Goal: Task Accomplishment & Management: Use online tool/utility

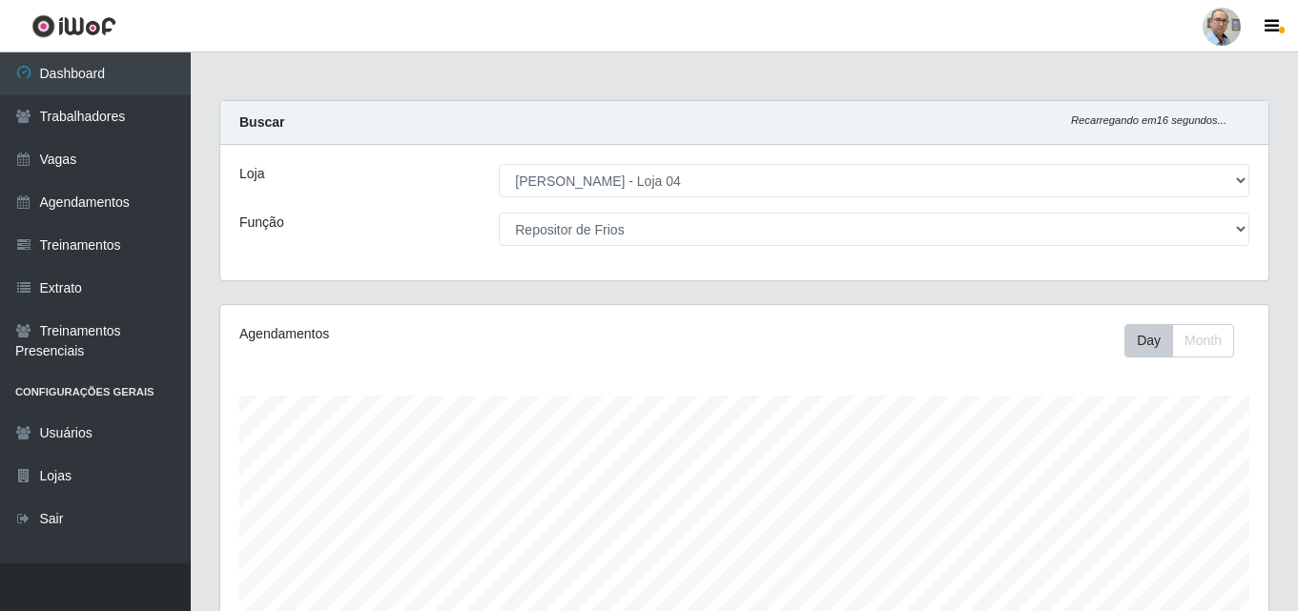
select select "251"
select select "112"
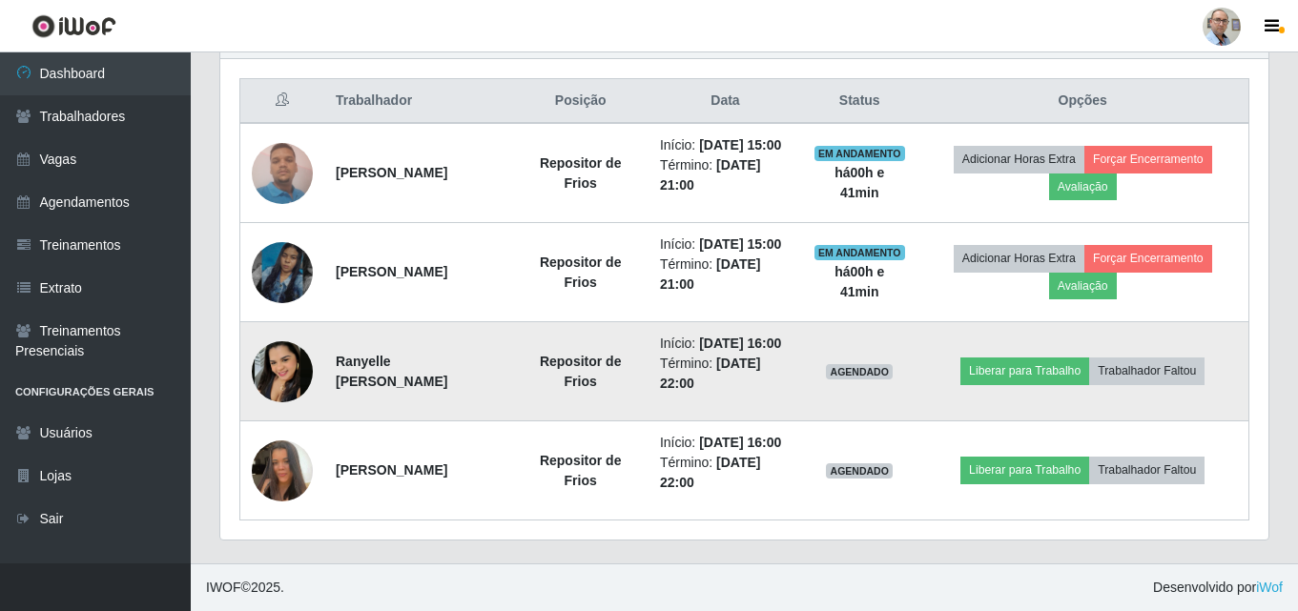
scroll to position [396, 1048]
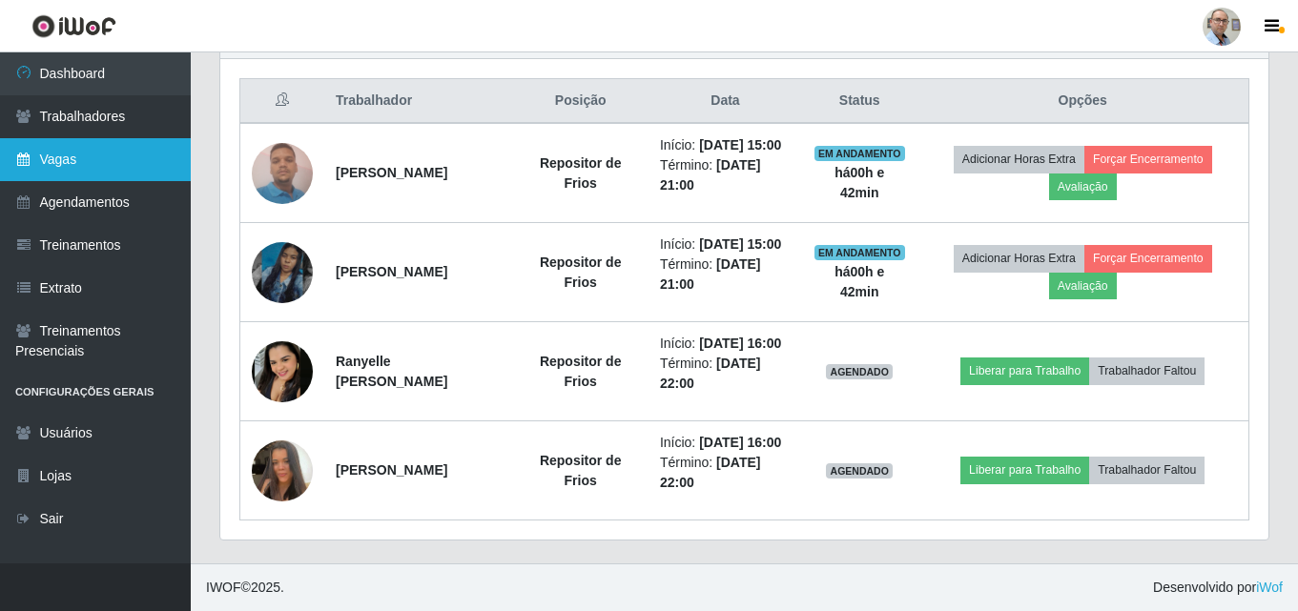
click at [84, 160] on link "Vagas" at bounding box center [95, 159] width 191 height 43
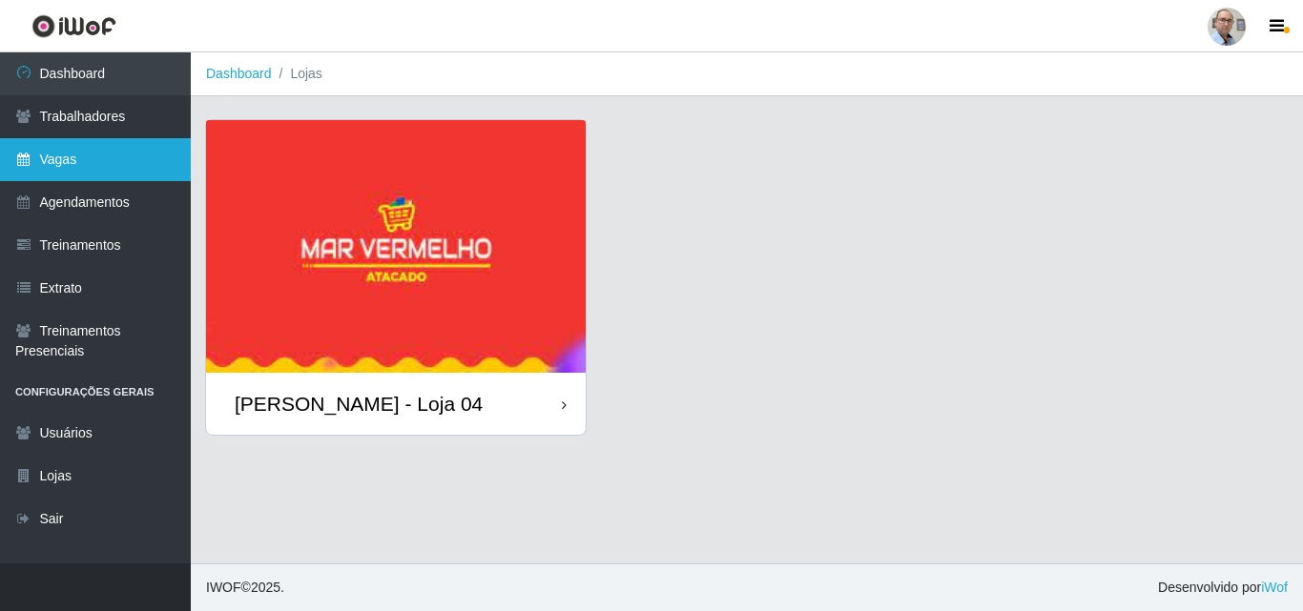
click at [92, 155] on link "Vagas" at bounding box center [95, 159] width 191 height 43
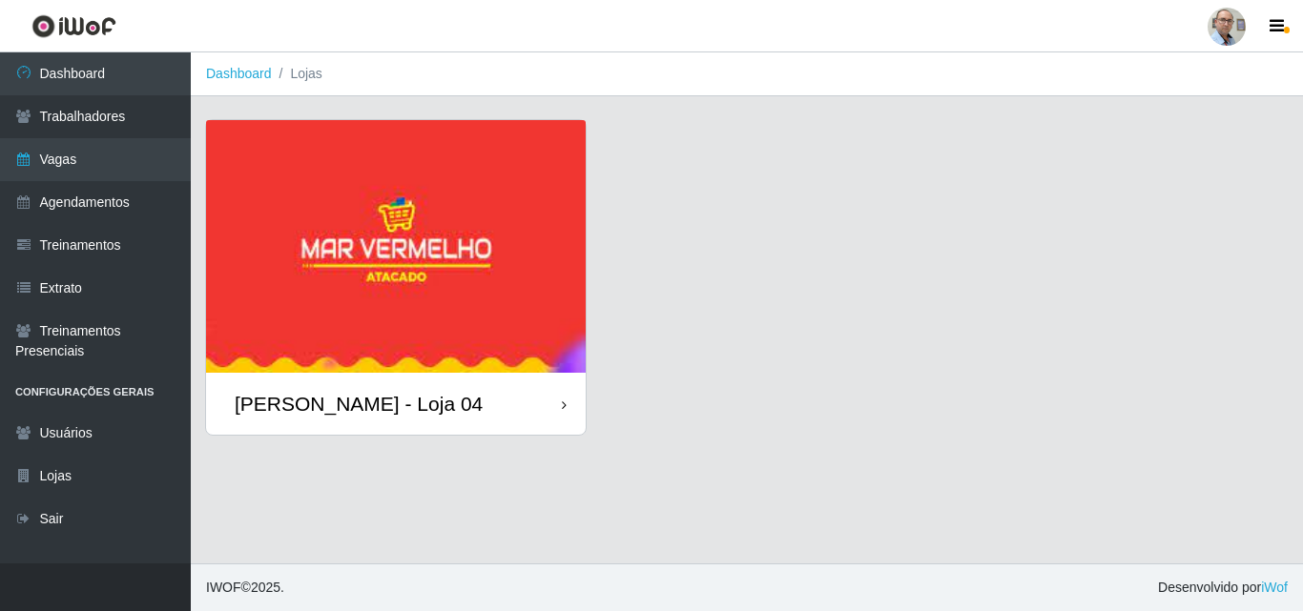
click at [333, 406] on div "[PERSON_NAME] - Loja 04" at bounding box center [359, 404] width 248 height 24
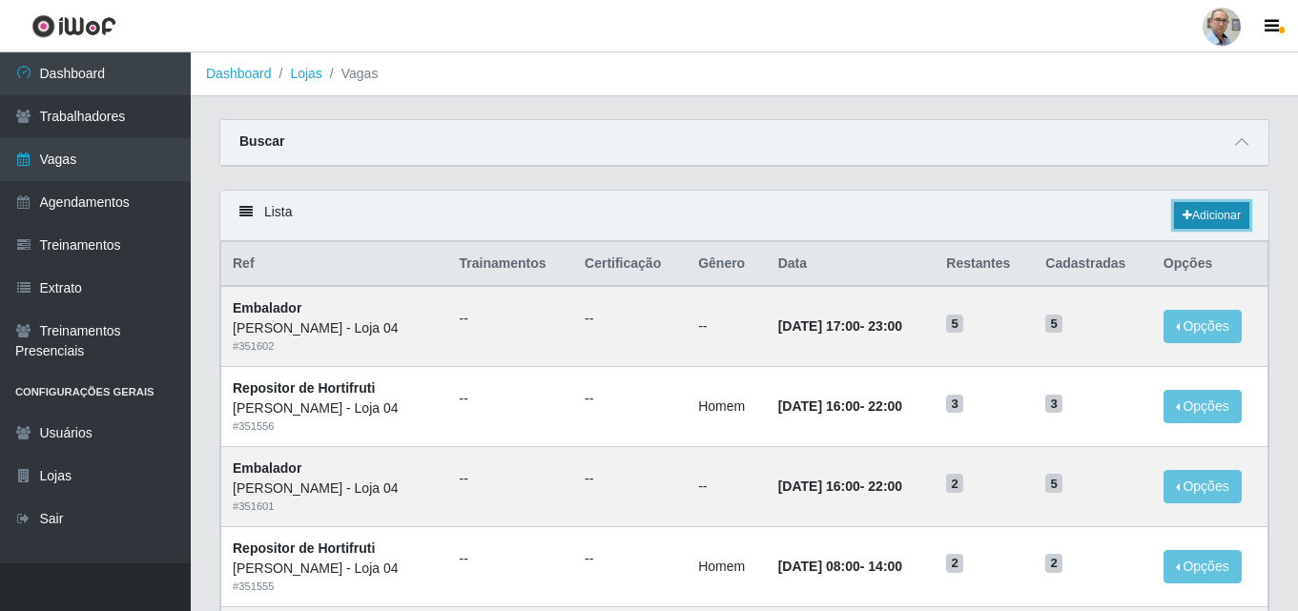
click at [1215, 216] on link "Adicionar" at bounding box center [1211, 215] width 75 height 27
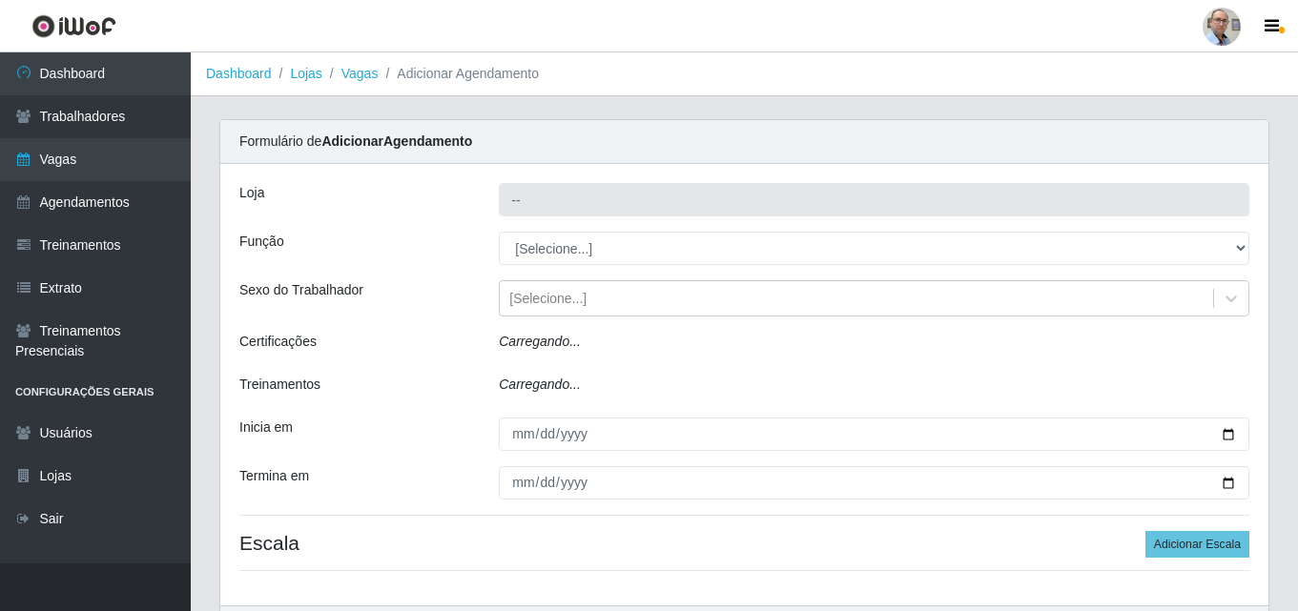
type input "[PERSON_NAME] - Loja 04"
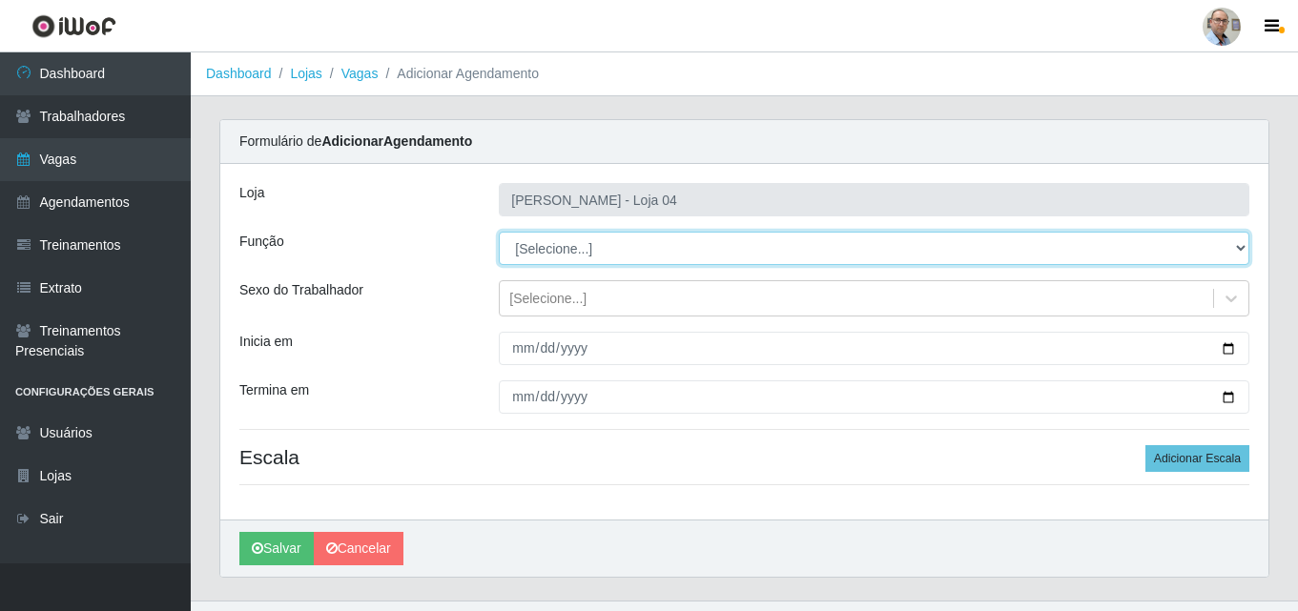
click at [604, 255] on select "[Selecione...] ASG ASG + ASG ++ Auxiliar de Depósito Auxiliar de Depósito + Aux…" at bounding box center [874, 248] width 750 height 33
click at [499, 232] on select "[Selecione...] ASG ASG + ASG ++ Auxiliar de Depósito Auxiliar de Depósito + Aux…" at bounding box center [874, 248] width 750 height 33
click at [590, 250] on select "[Selecione...] ASG ASG + ASG ++ Auxiliar de Depósito Auxiliar de Depósito + Aux…" at bounding box center [874, 248] width 750 height 33
click at [499, 232] on select "[Selecione...] ASG ASG + ASG ++ Auxiliar de Depósito Auxiliar de Depósito + Aux…" at bounding box center [874, 248] width 750 height 33
click at [578, 247] on select "[Selecione...] ASG ASG + ASG ++ Auxiliar de Depósito Auxiliar de Depósito + Aux…" at bounding box center [874, 248] width 750 height 33
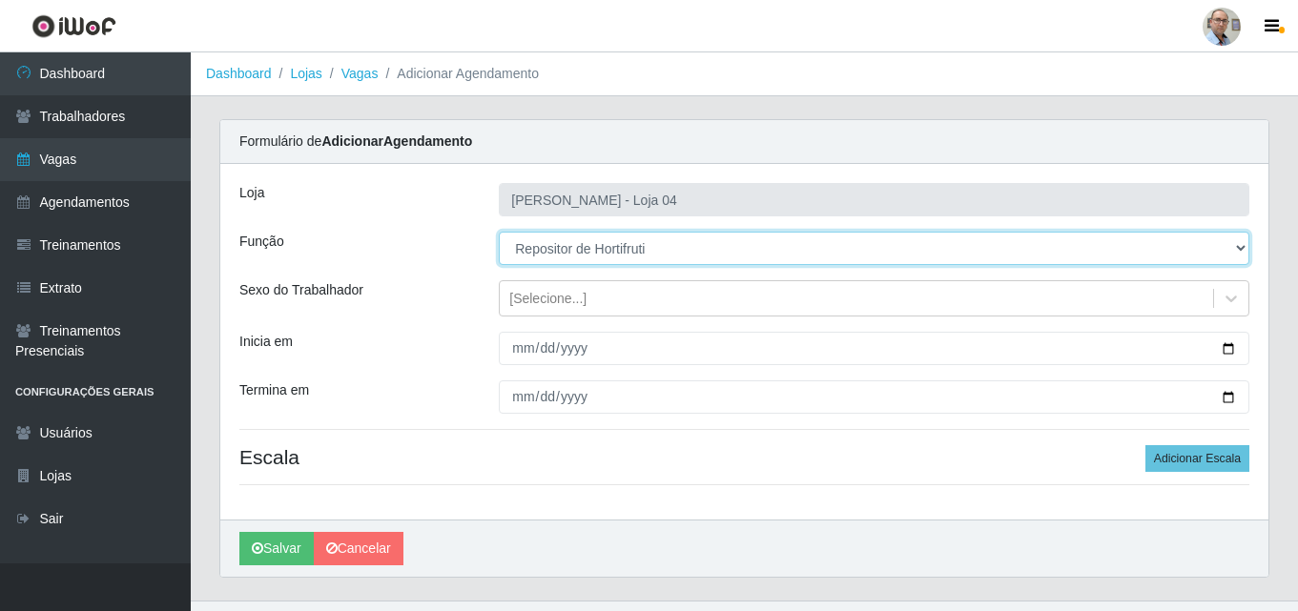
select select "108"
click at [499, 232] on select "[Selecione...] ASG ASG + ASG ++ Auxiliar de Depósito Auxiliar de Depósito + Aux…" at bounding box center [874, 248] width 750 height 33
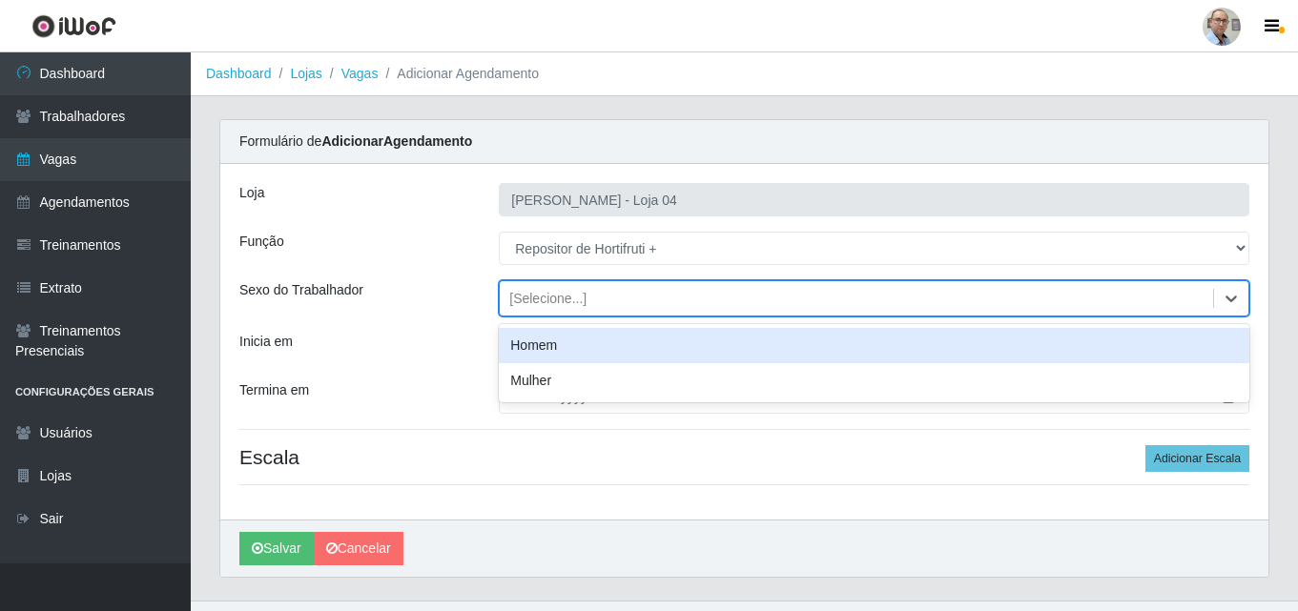
click at [646, 294] on div "[Selecione...]" at bounding box center [856, 298] width 713 height 31
click at [537, 342] on div "Homem" at bounding box center [874, 345] width 750 height 35
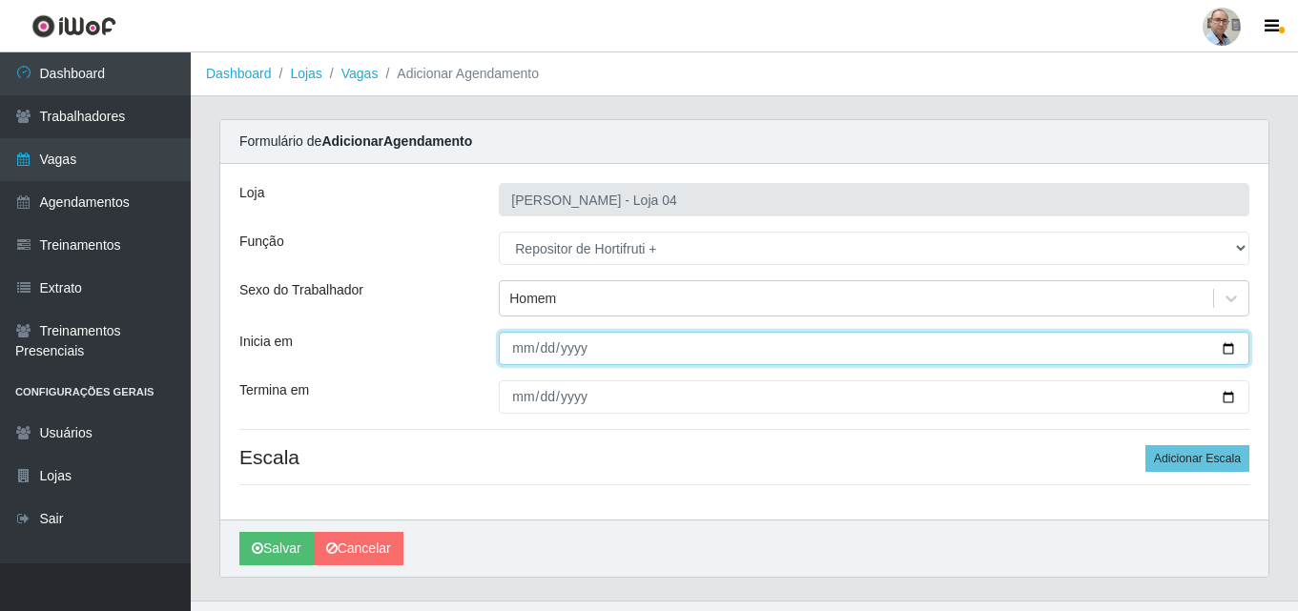
click at [1227, 348] on input "Inicia em" at bounding box center [874, 348] width 750 height 33
type input "[DATE]"
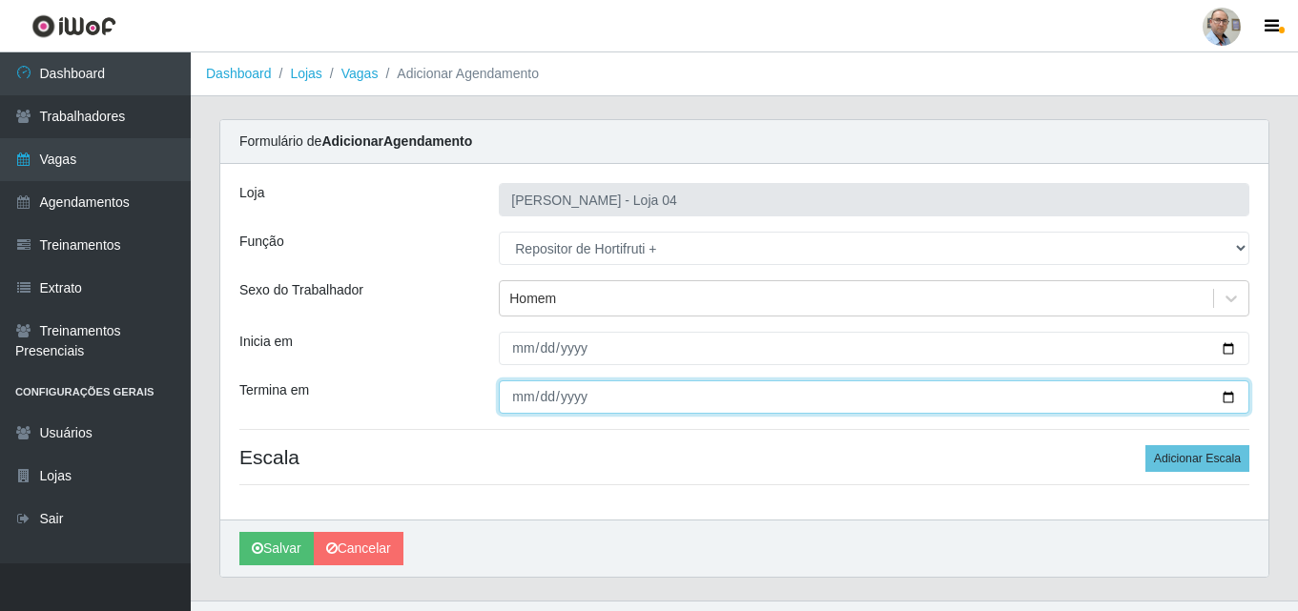
click at [1232, 398] on input "Termina em" at bounding box center [874, 396] width 750 height 33
type input "[DATE]"
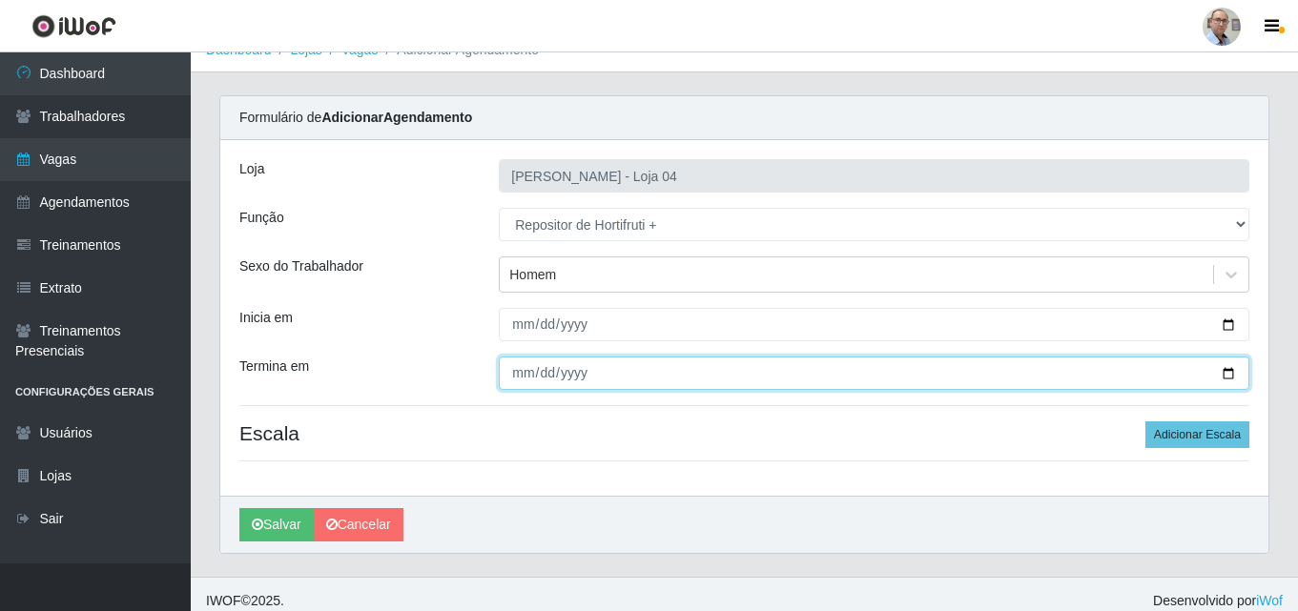
scroll to position [37, 0]
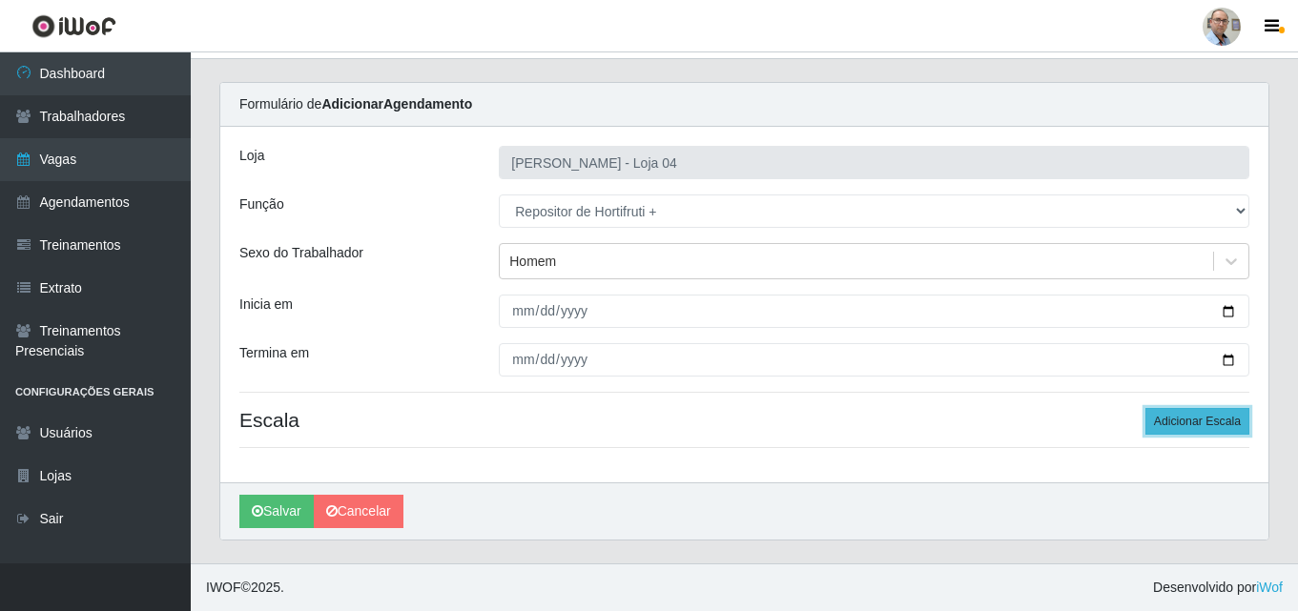
click at [1209, 425] on button "Adicionar Escala" at bounding box center [1197, 421] width 104 height 27
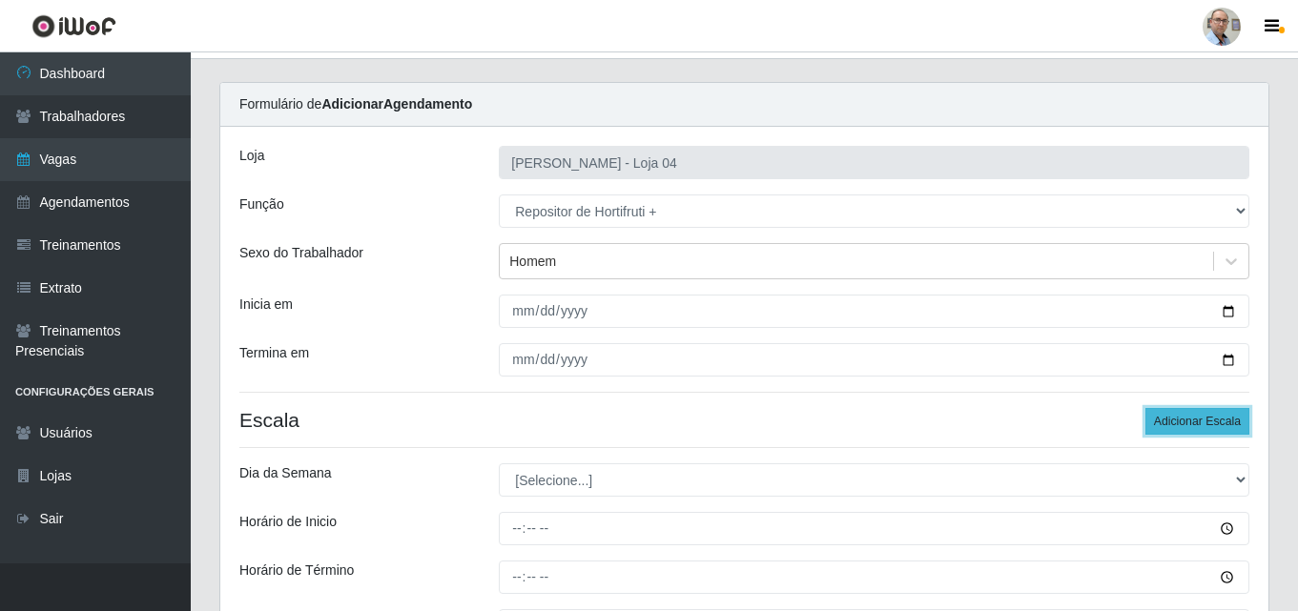
click at [1209, 425] on button "Adicionar Escala" at bounding box center [1197, 421] width 104 height 27
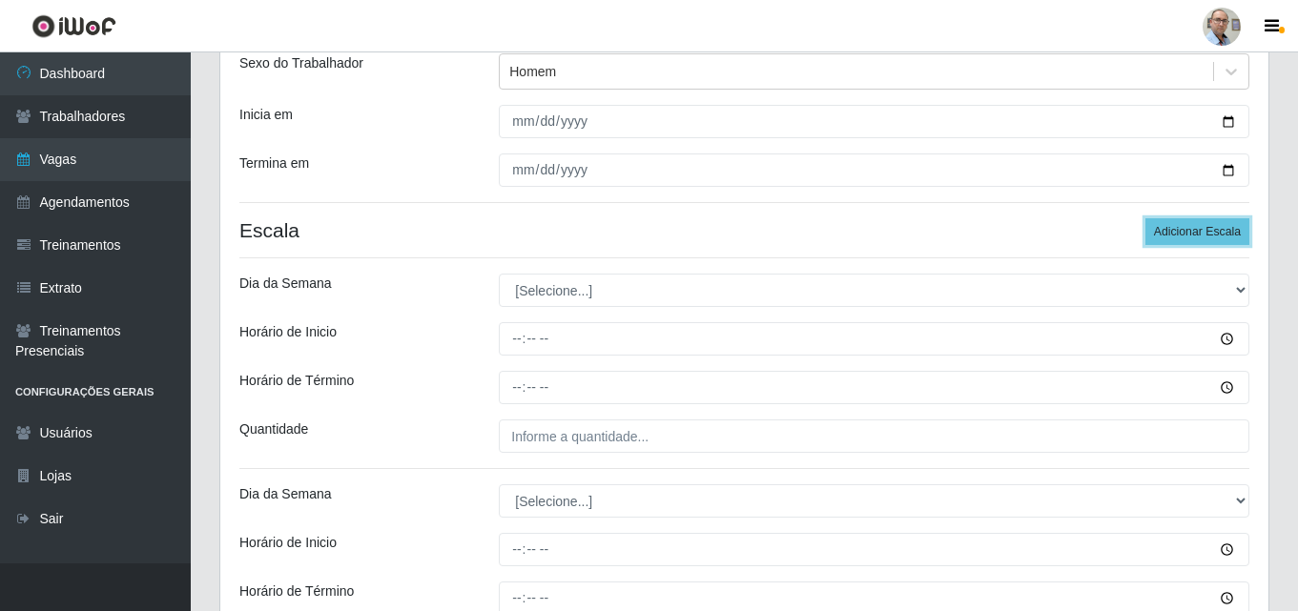
scroll to position [228, 0]
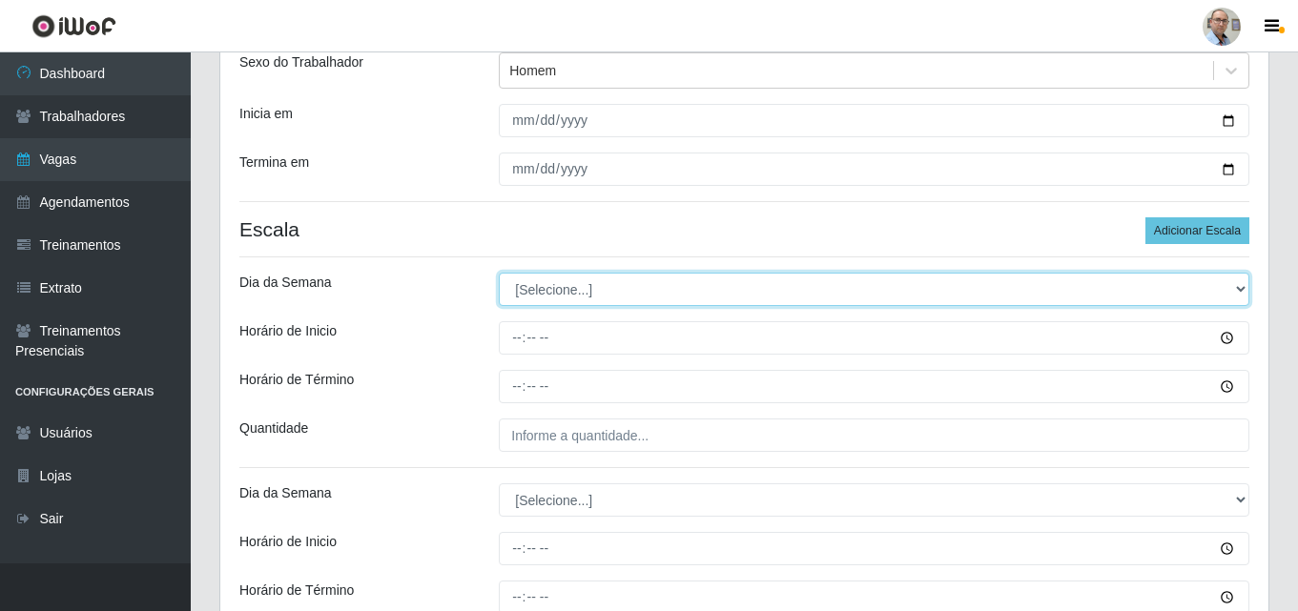
click at [592, 291] on select "[Selecione...] Segunda Terça Quarta Quinta Sexta Sábado Domingo" at bounding box center [874, 289] width 750 height 33
select select "0"
click at [499, 273] on select "[Selecione...] Segunda Terça Quarta Quinta Sexta Sábado Domingo" at bounding box center [874, 289] width 750 height 33
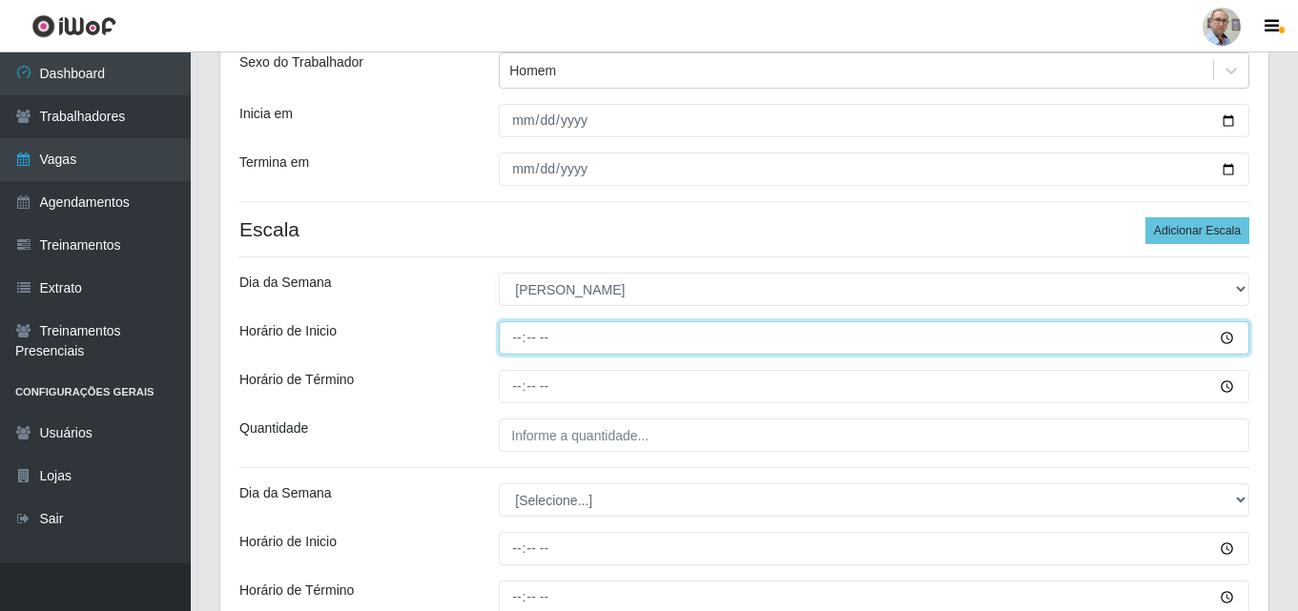
click at [518, 344] on input "Horário de Inicio" at bounding box center [874, 337] width 750 height 33
type input "07:00"
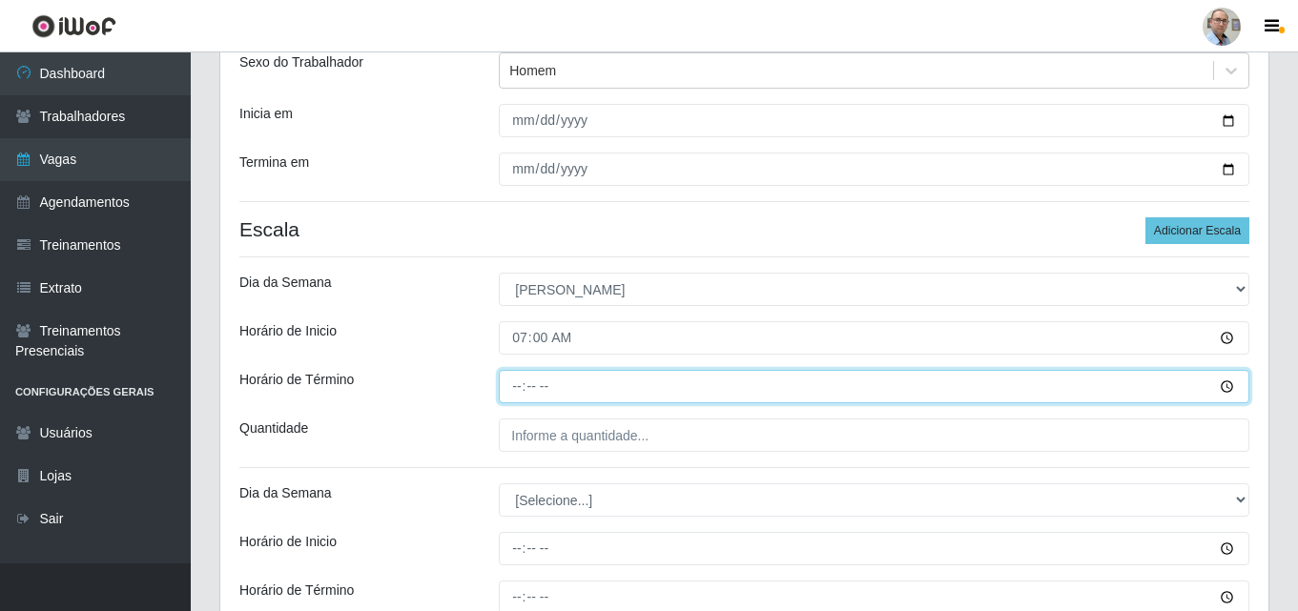
type input "13:00"
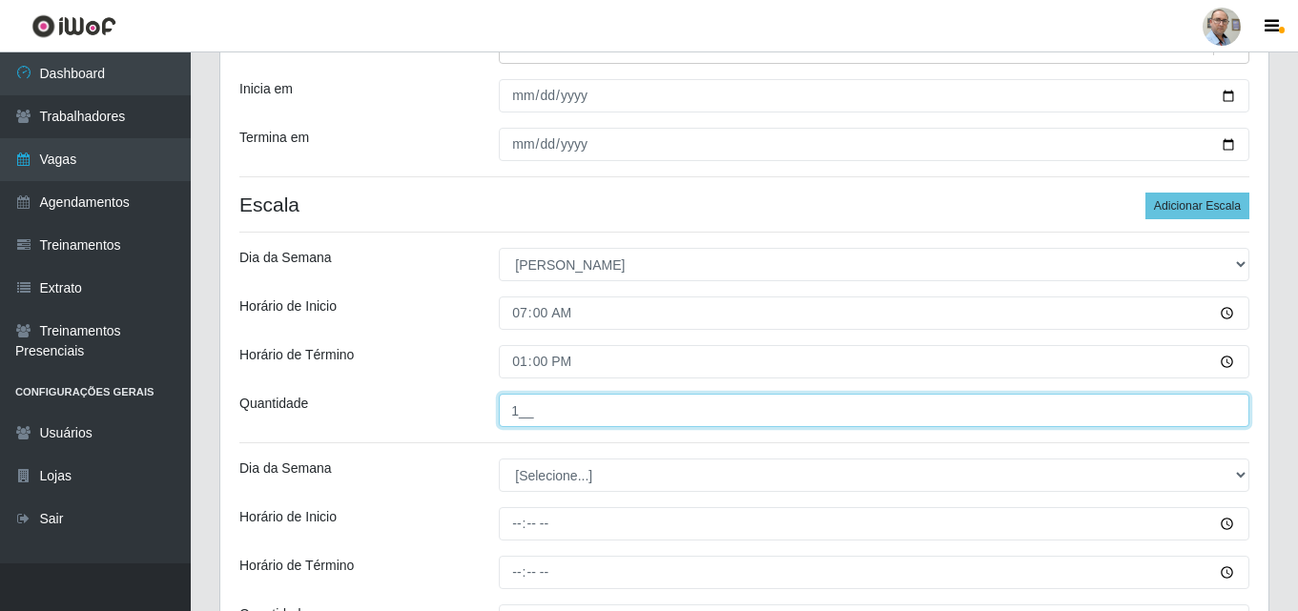
scroll to position [323, 0]
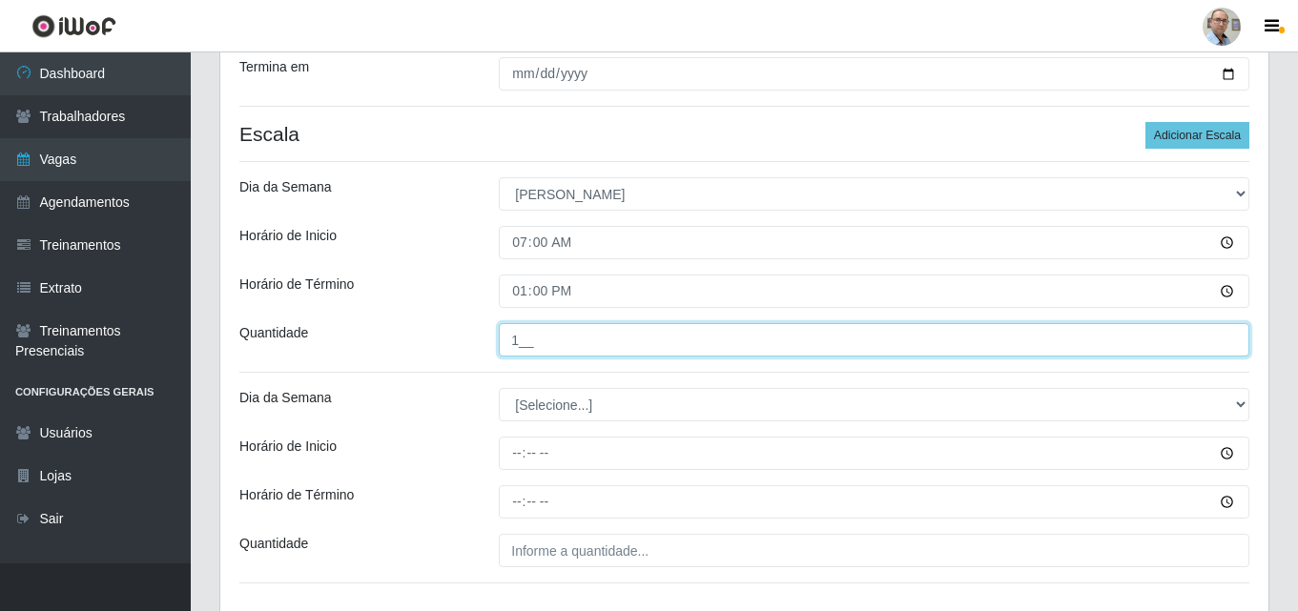
type input "1__"
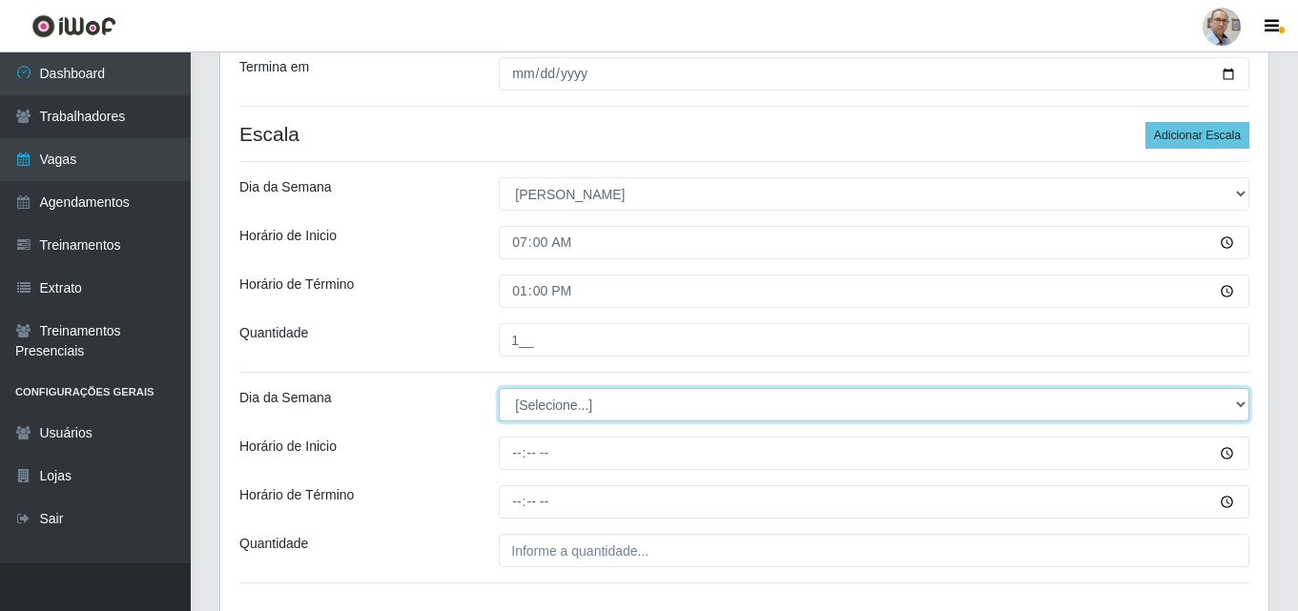
click at [563, 402] on select "[Selecione...] Segunda Terça Quarta Quinta Sexta Sábado Domingo" at bounding box center [874, 404] width 750 height 33
select select "0"
click at [499, 388] on select "[Selecione...] Segunda Terça Quarta Quinta Sexta Sábado Domingo" at bounding box center [874, 404] width 750 height 33
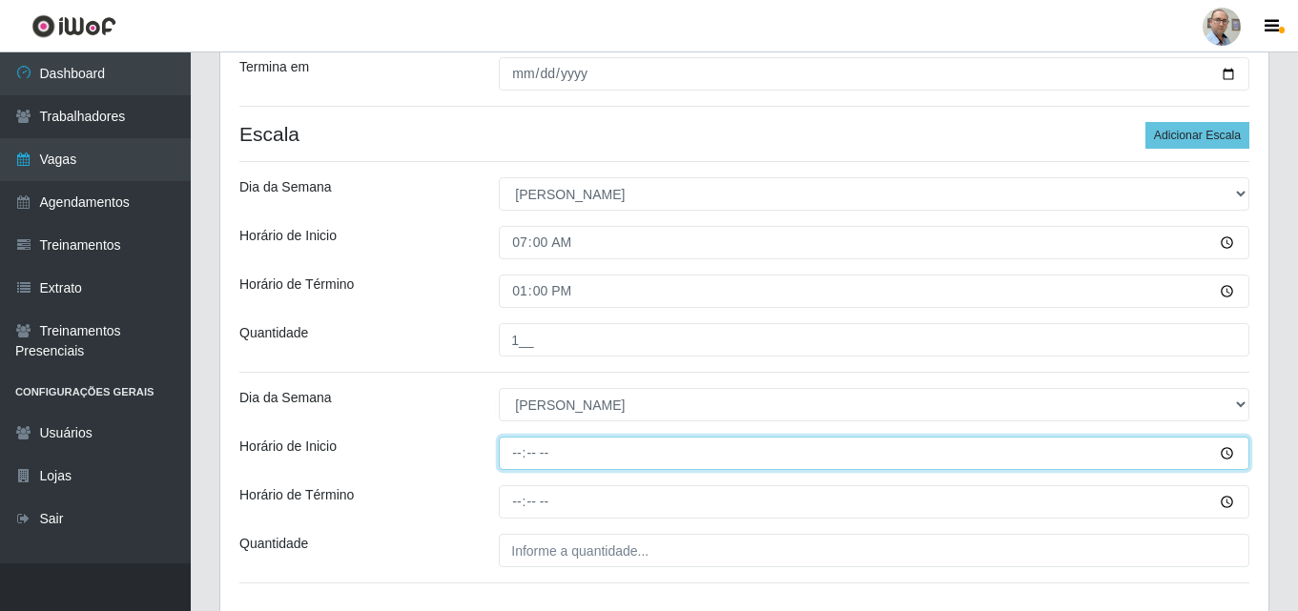
click at [508, 456] on input "Horário de Inicio" at bounding box center [874, 453] width 750 height 33
type input "13:00"
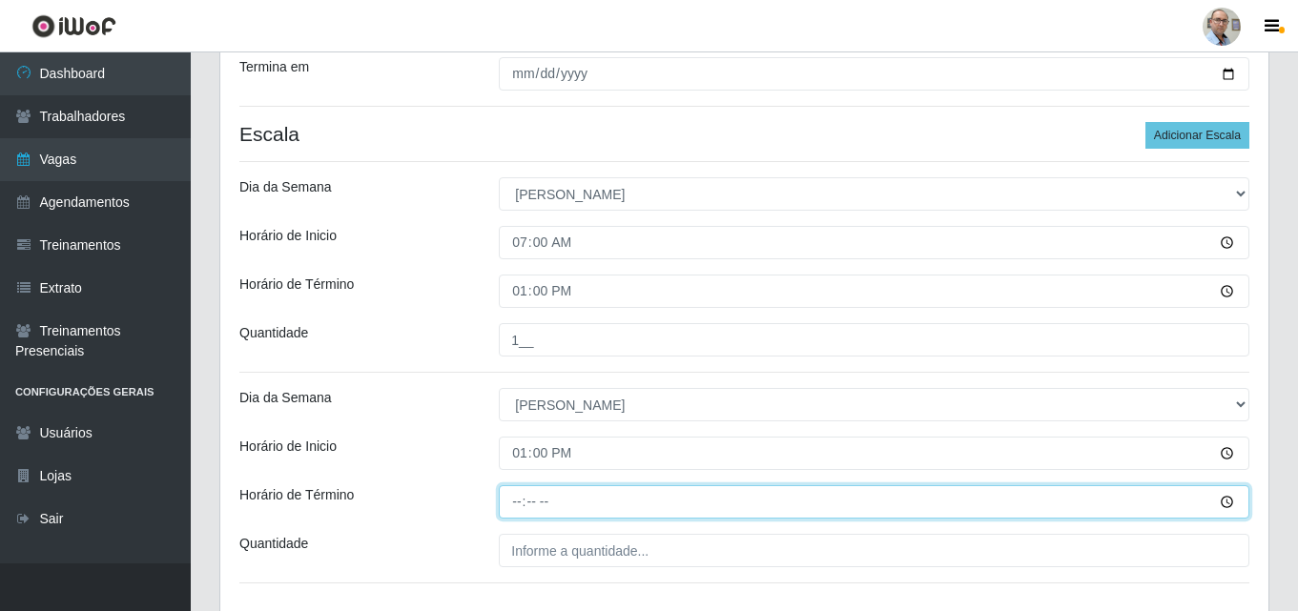
type input "19:00"
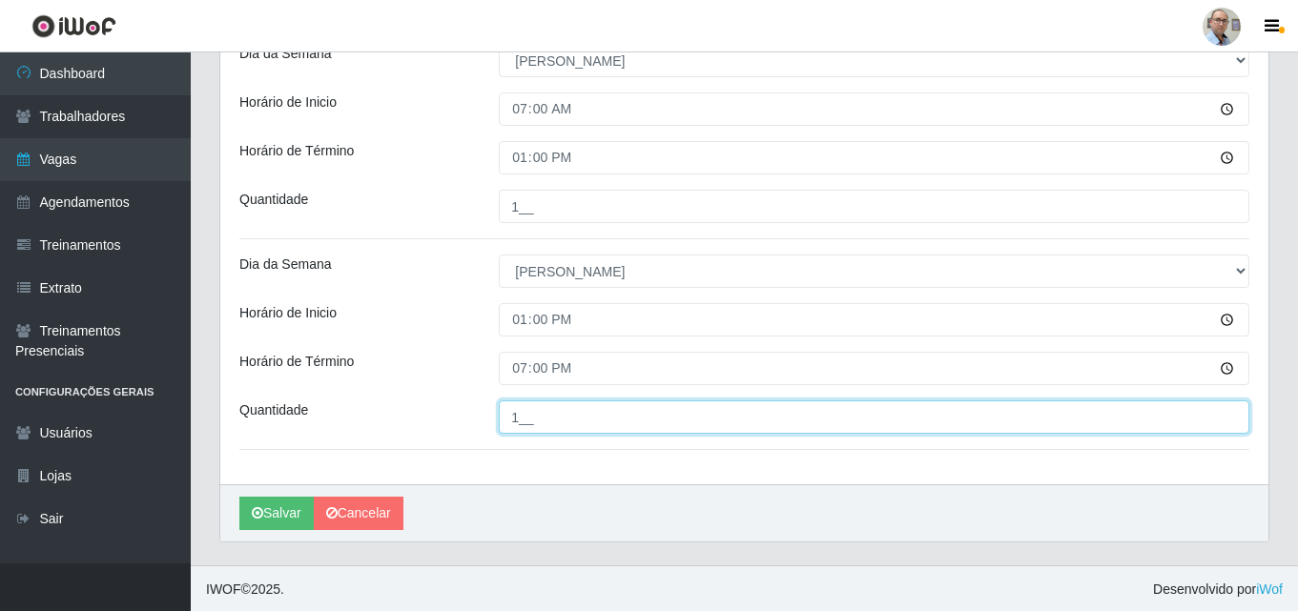
scroll to position [459, 0]
type input "1__"
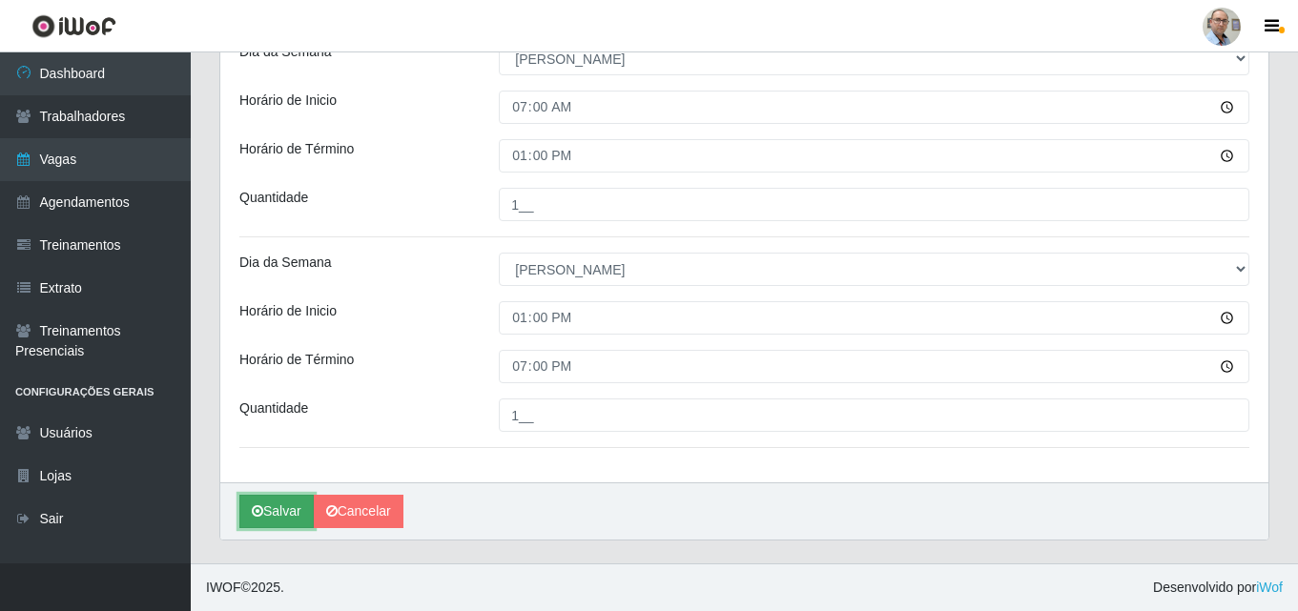
click at [270, 503] on button "Salvar" at bounding box center [276, 511] width 74 height 33
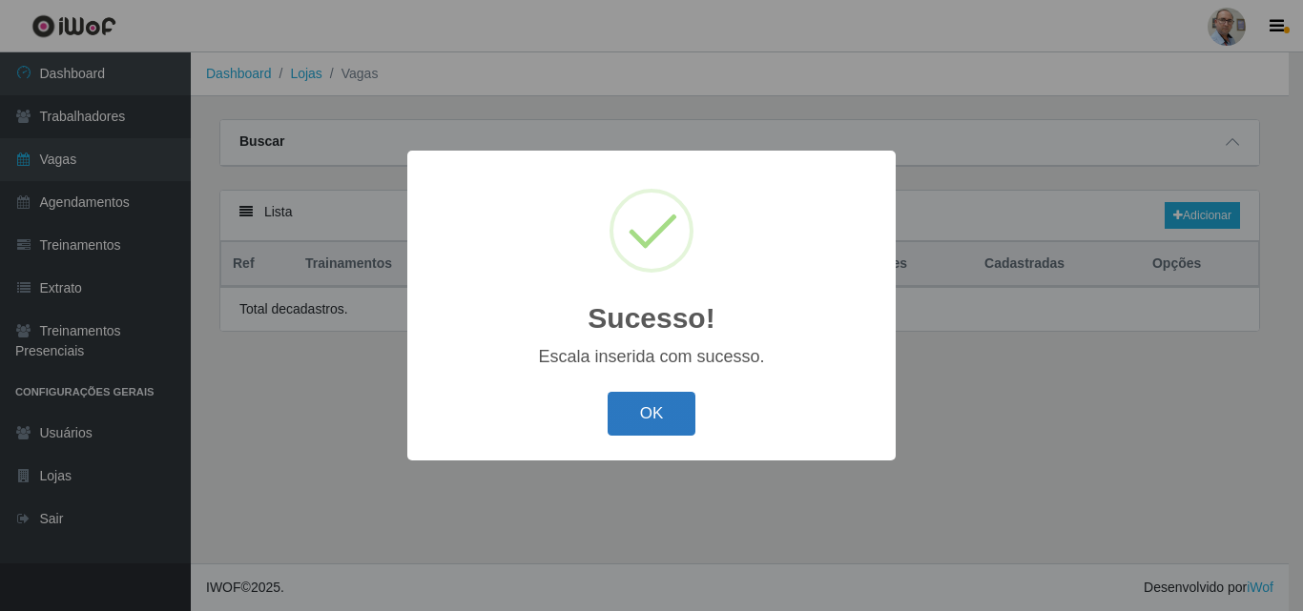
click at [665, 414] on button "OK" at bounding box center [651, 414] width 89 height 45
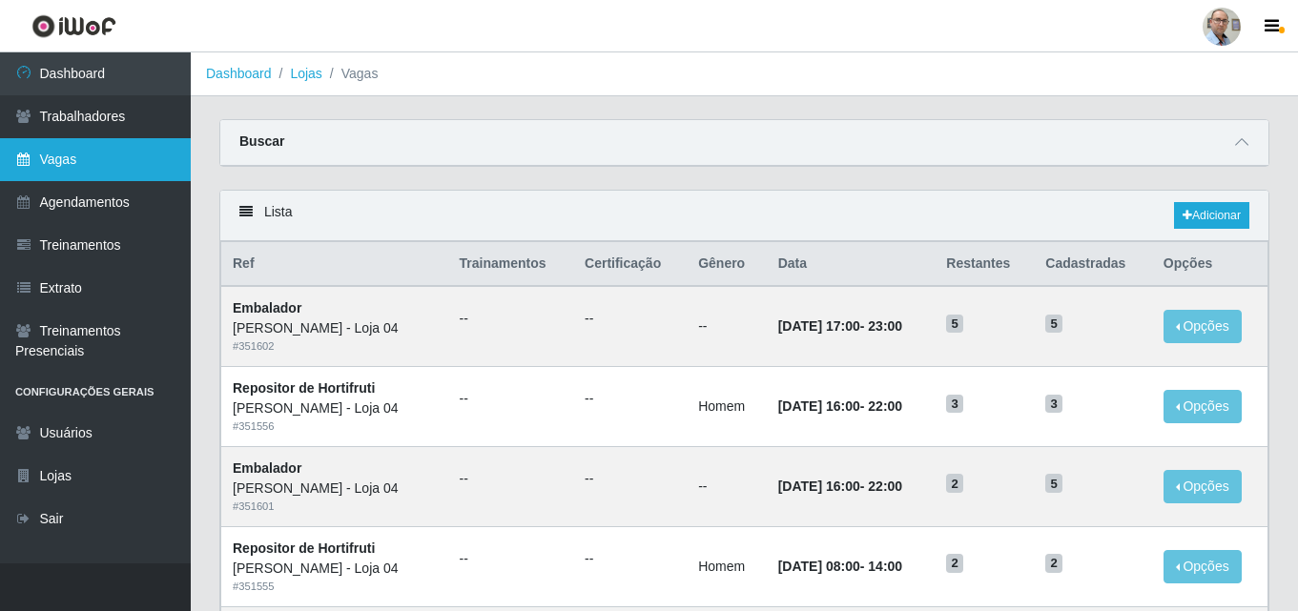
click at [87, 157] on link "Vagas" at bounding box center [95, 159] width 191 height 43
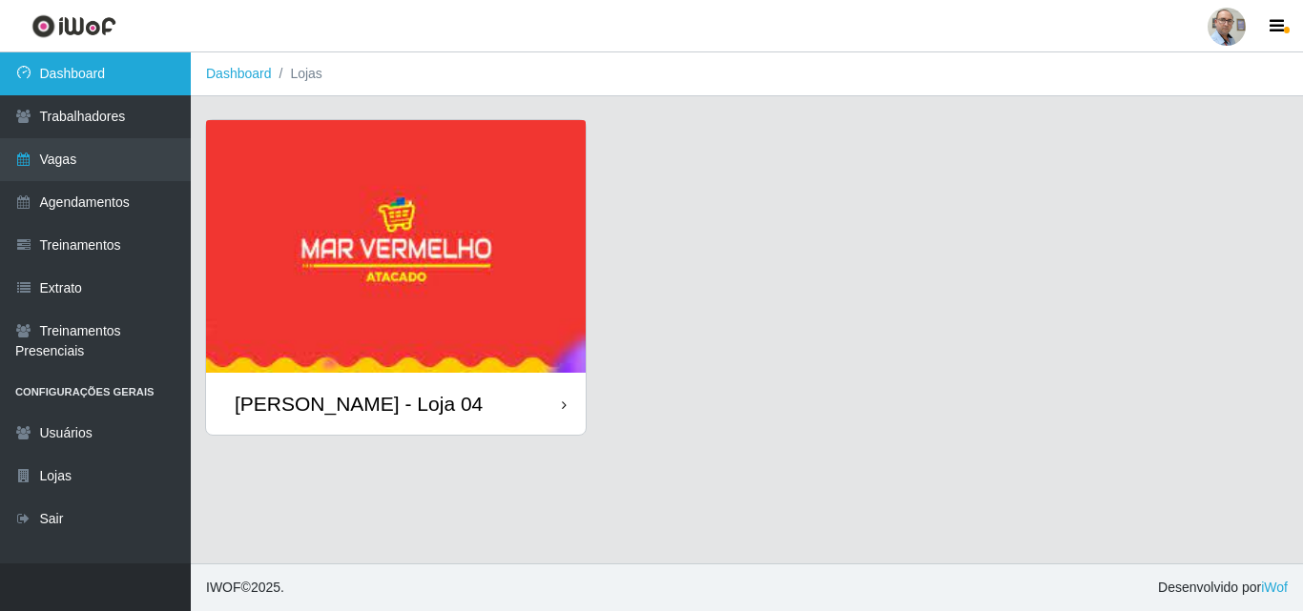
click at [113, 68] on link "Dashboard" at bounding box center [95, 73] width 191 height 43
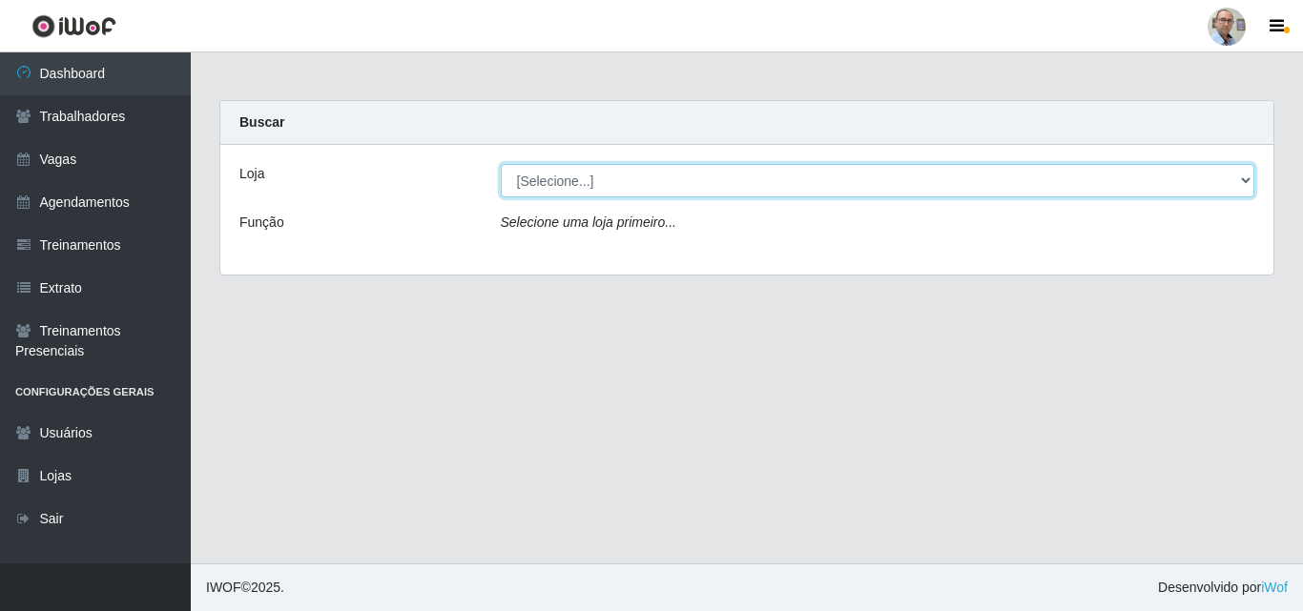
click at [613, 187] on select "[Selecione...] Mar Vermelho - Loja 04" at bounding box center [878, 180] width 754 height 33
select select "251"
click at [501, 164] on select "[Selecione...] Mar Vermelho - Loja 04" at bounding box center [878, 180] width 754 height 33
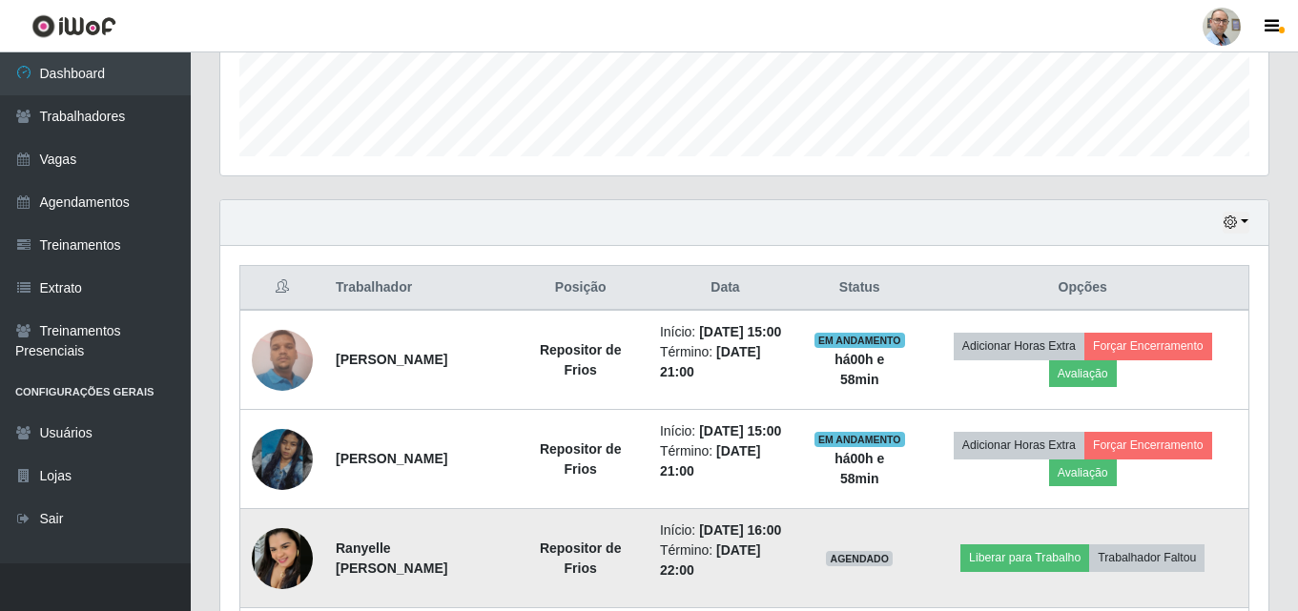
scroll to position [125, 0]
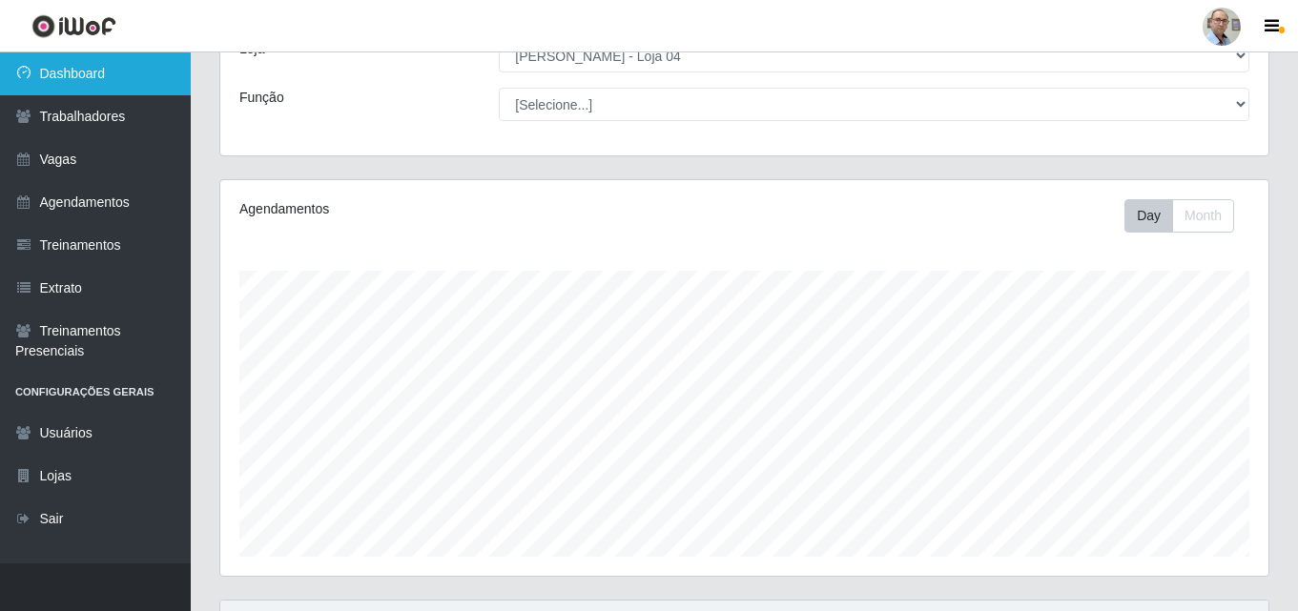
click at [93, 64] on link "Dashboard" at bounding box center [95, 73] width 191 height 43
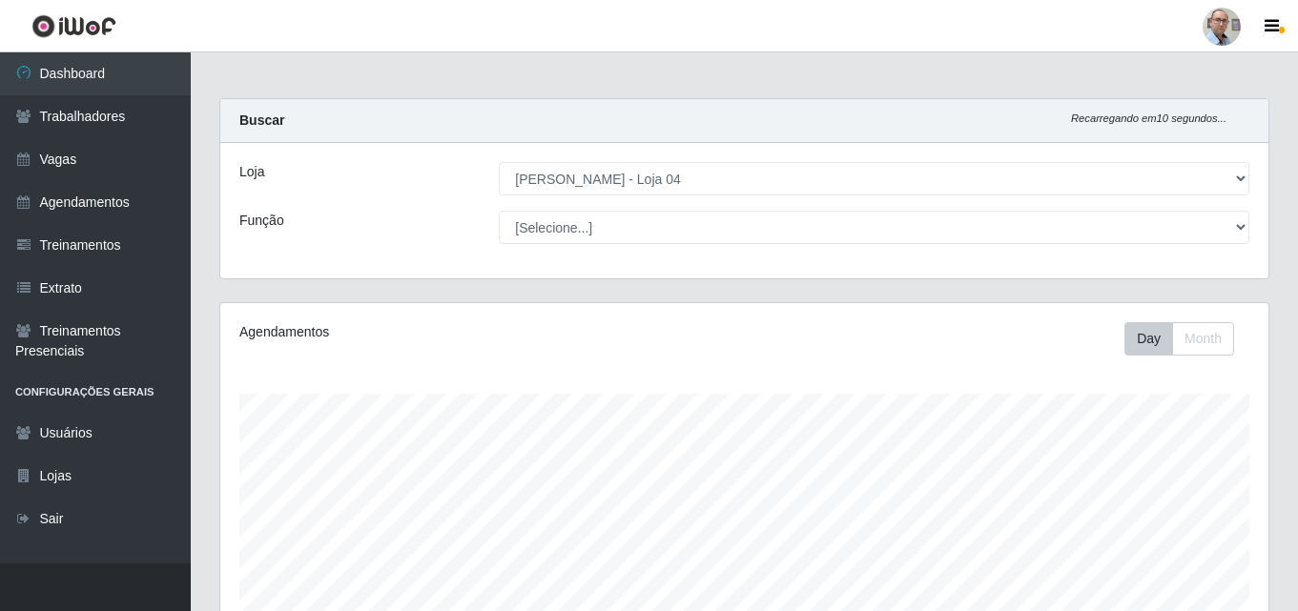
scroll to position [0, 0]
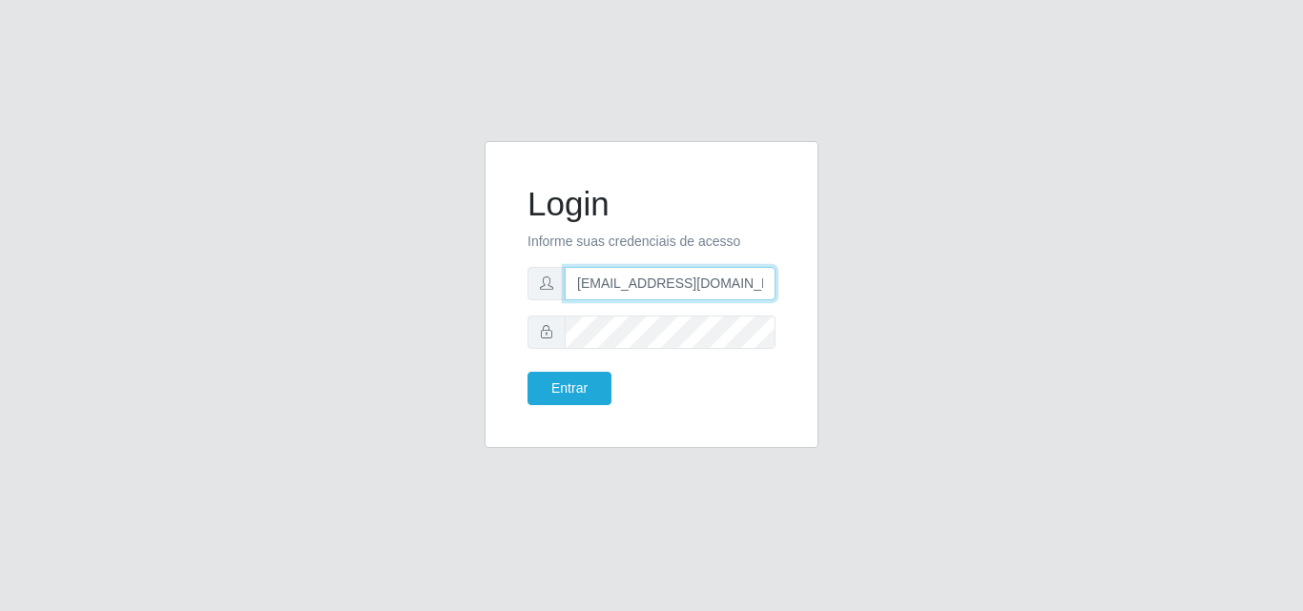
click at [612, 281] on input "acougue.loja4@marvermelhoatacado.com.br" at bounding box center [670, 283] width 211 height 33
type input "gerente.loja4@marvermelhoatacado.com.br"
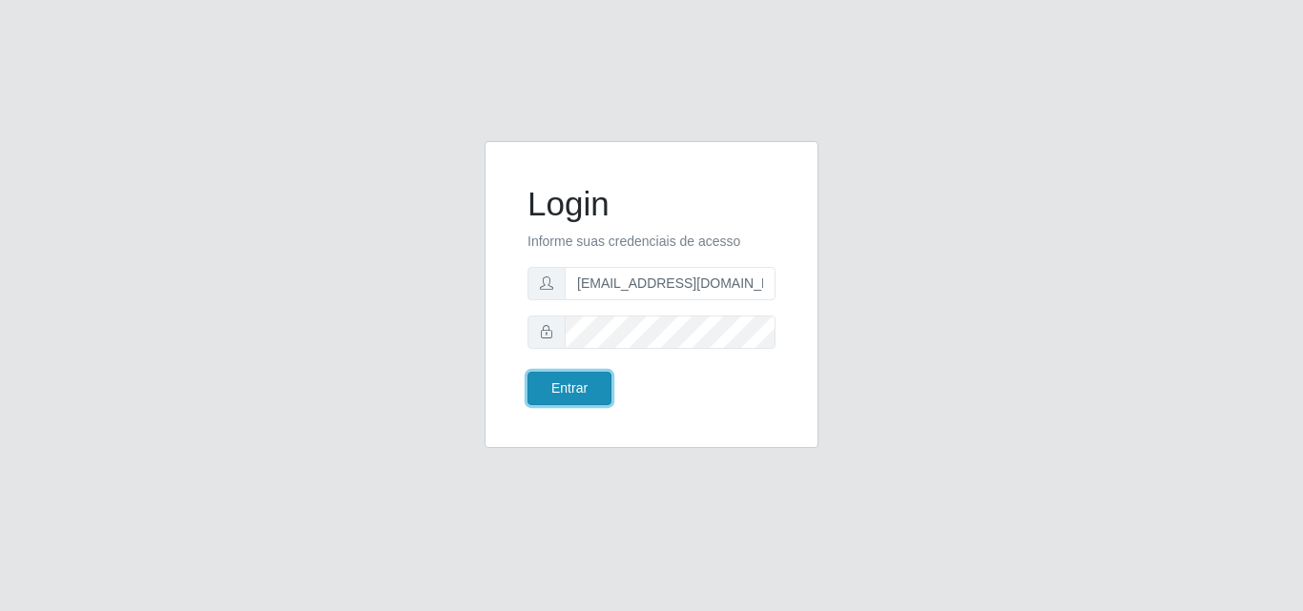
click at [570, 380] on button "Entrar" at bounding box center [569, 388] width 84 height 33
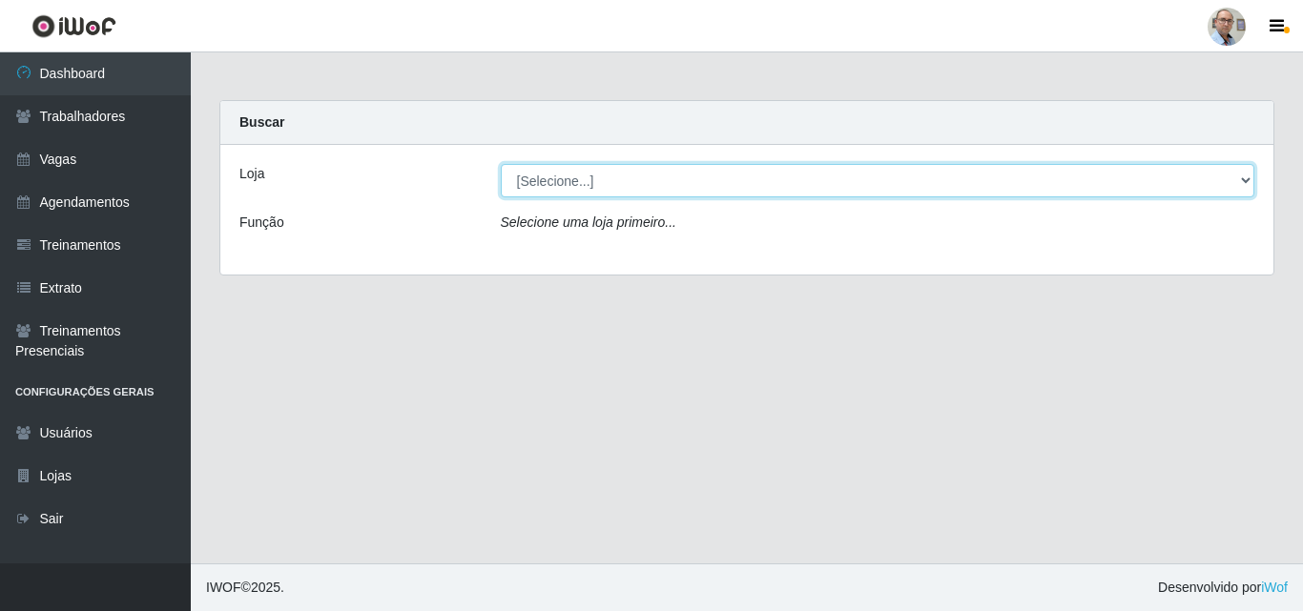
click at [617, 179] on select "[Selecione...] Mar Vermelho - Loja 04" at bounding box center [878, 180] width 754 height 33
select select "251"
click at [501, 164] on select "[Selecione...] Mar Vermelho - Loja 04" at bounding box center [878, 180] width 754 height 33
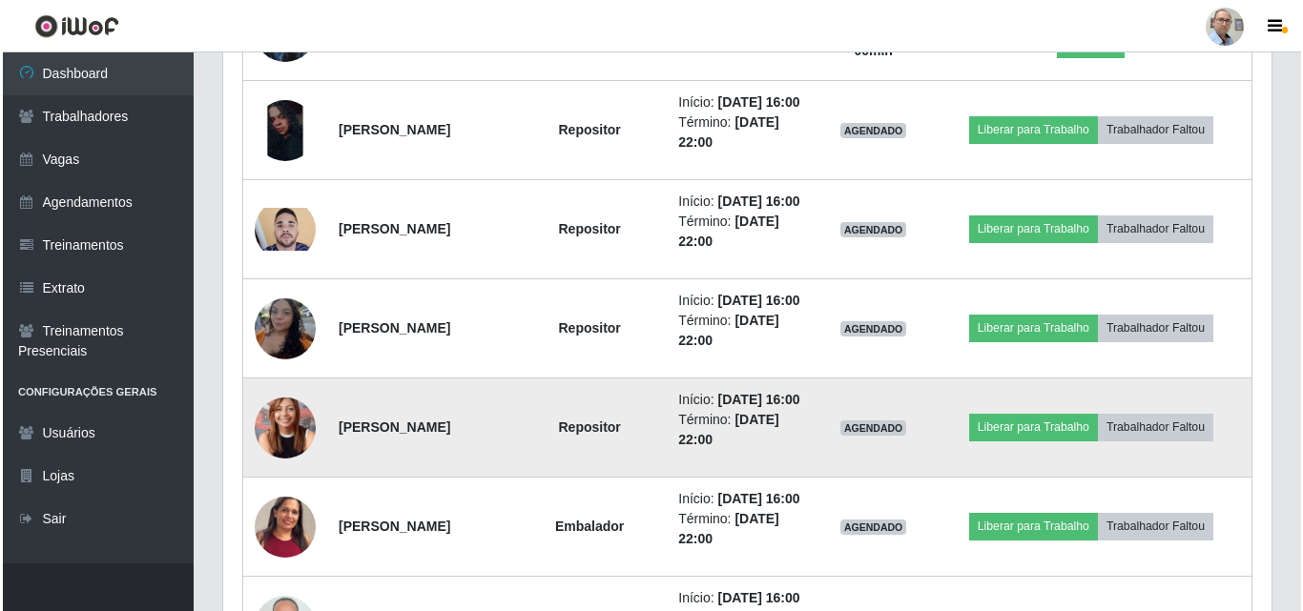
scroll to position [1049, 0]
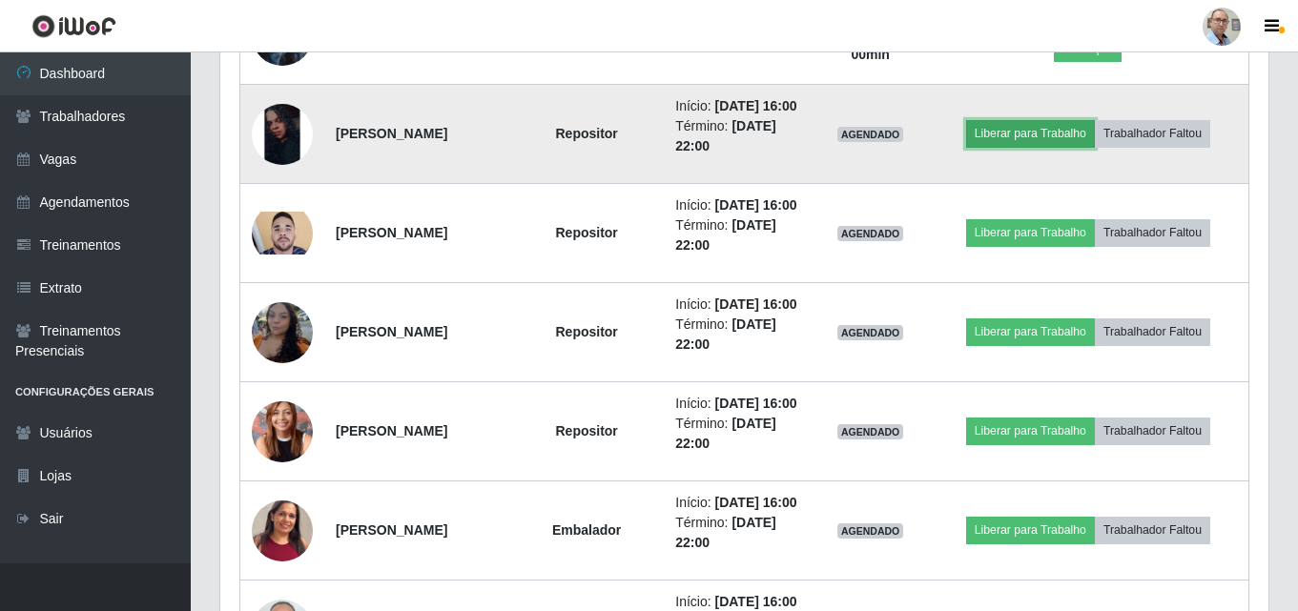
click at [1037, 147] on button "Liberar para Trabalho" at bounding box center [1030, 133] width 129 height 27
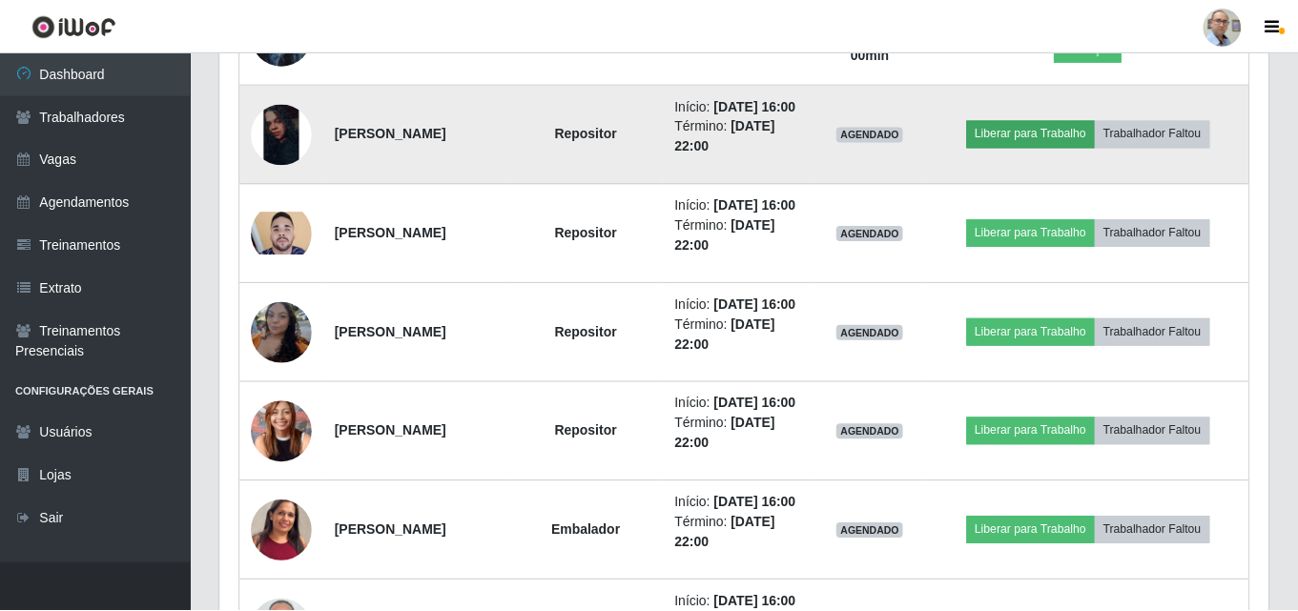
scroll to position [396, 1038]
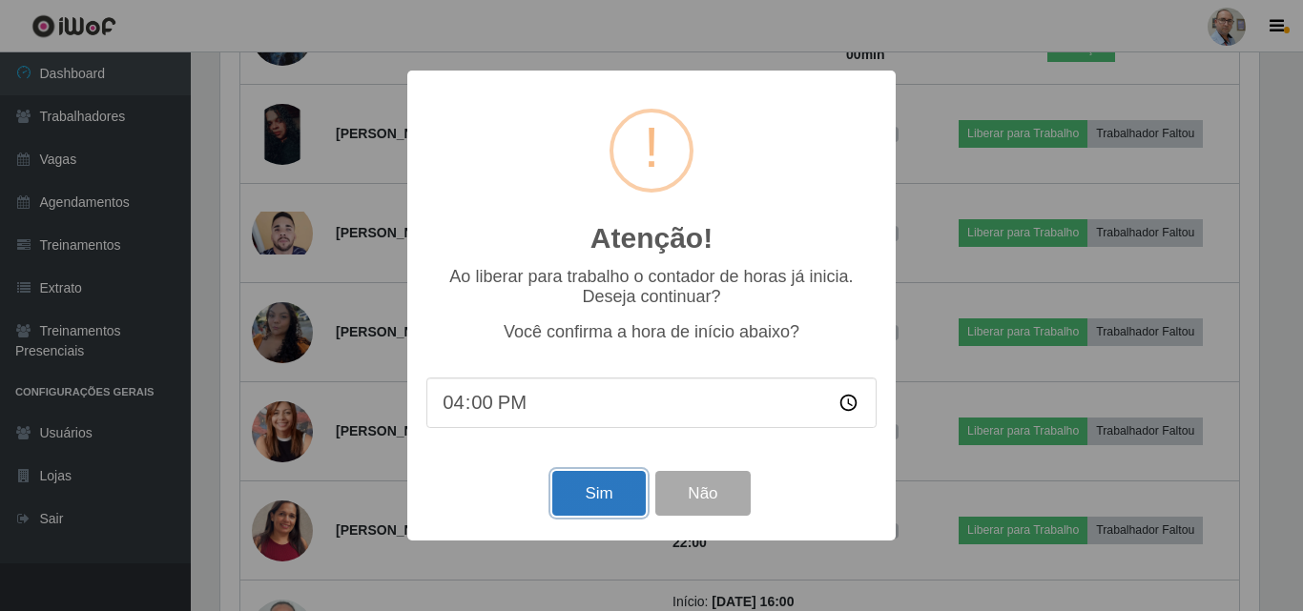
click at [588, 494] on button "Sim" at bounding box center [598, 493] width 92 height 45
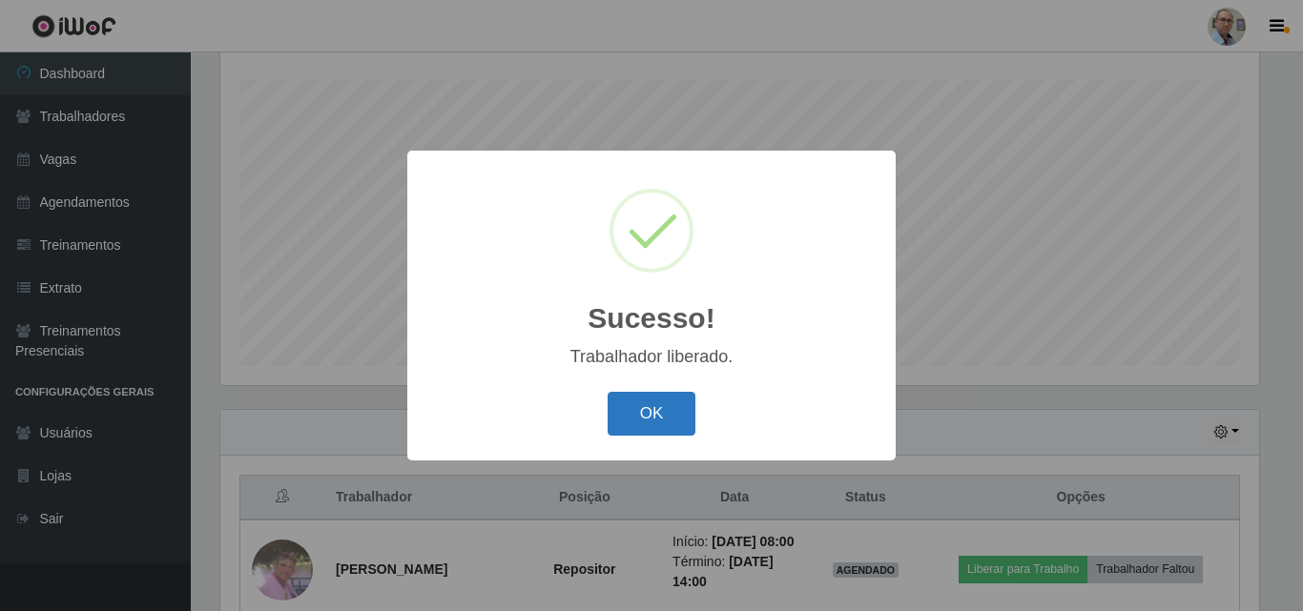
click at [648, 397] on button "OK" at bounding box center [651, 414] width 89 height 45
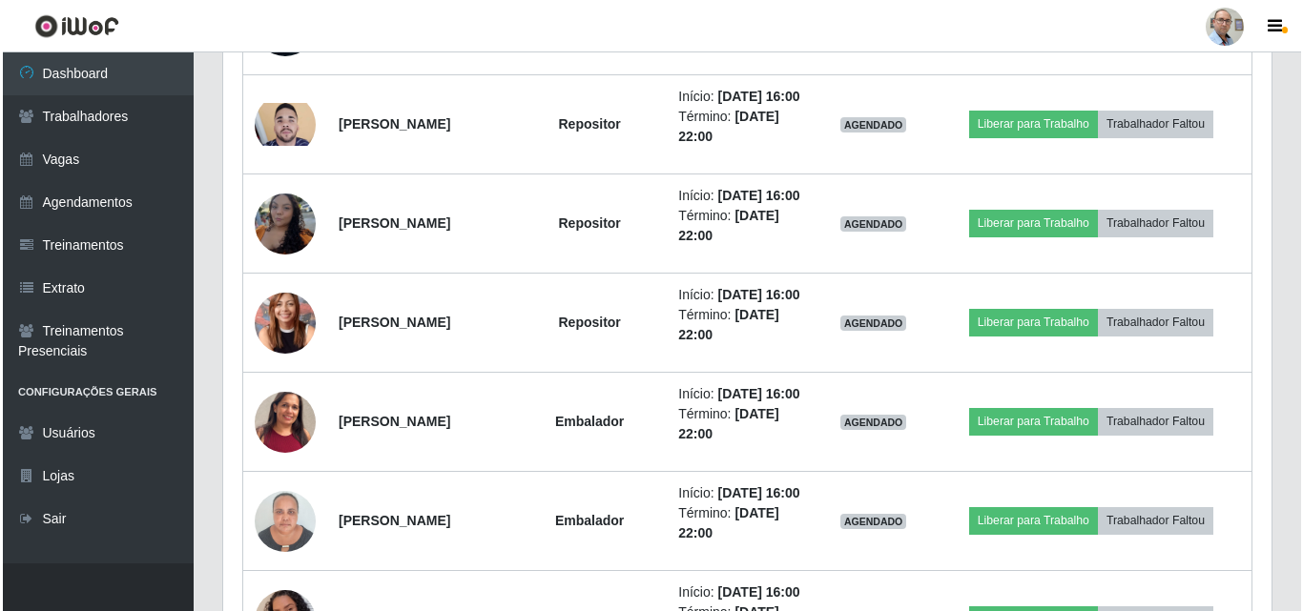
scroll to position [1150, 0]
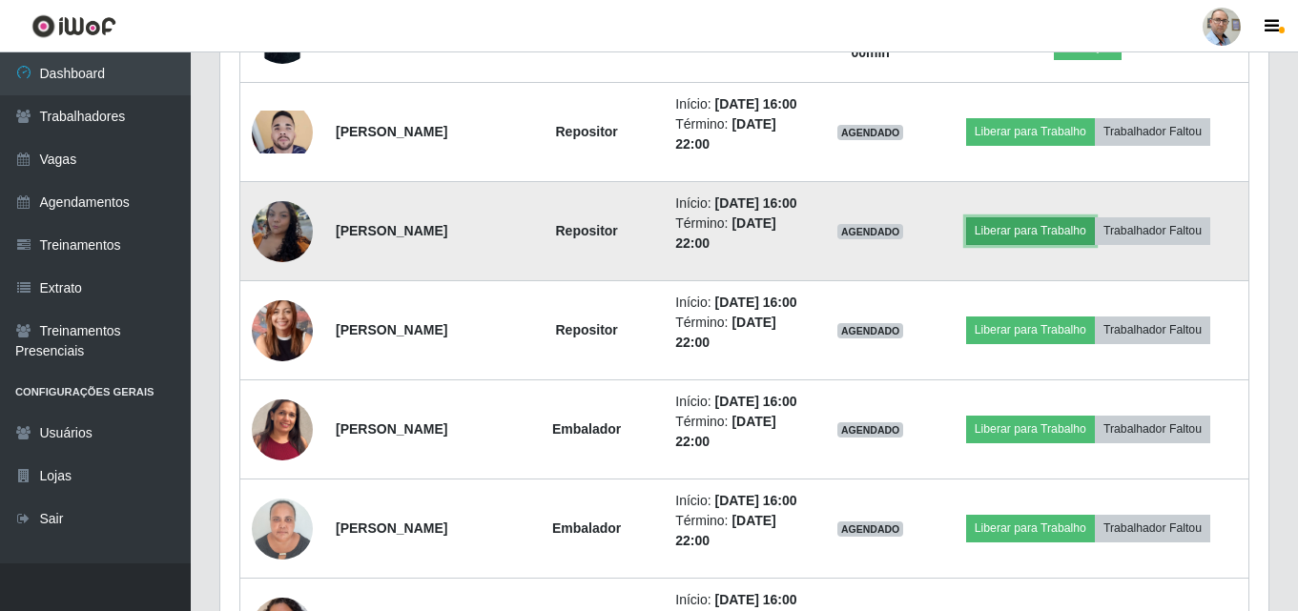
click at [1035, 244] on button "Liberar para Trabalho" at bounding box center [1030, 230] width 129 height 27
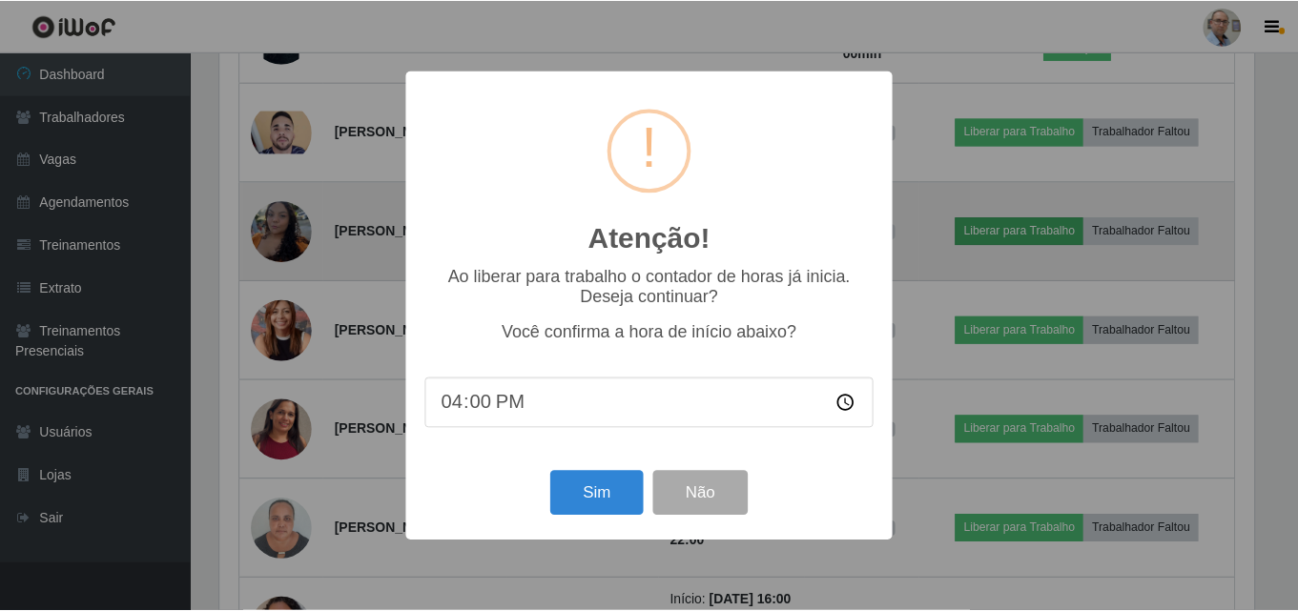
scroll to position [396, 1038]
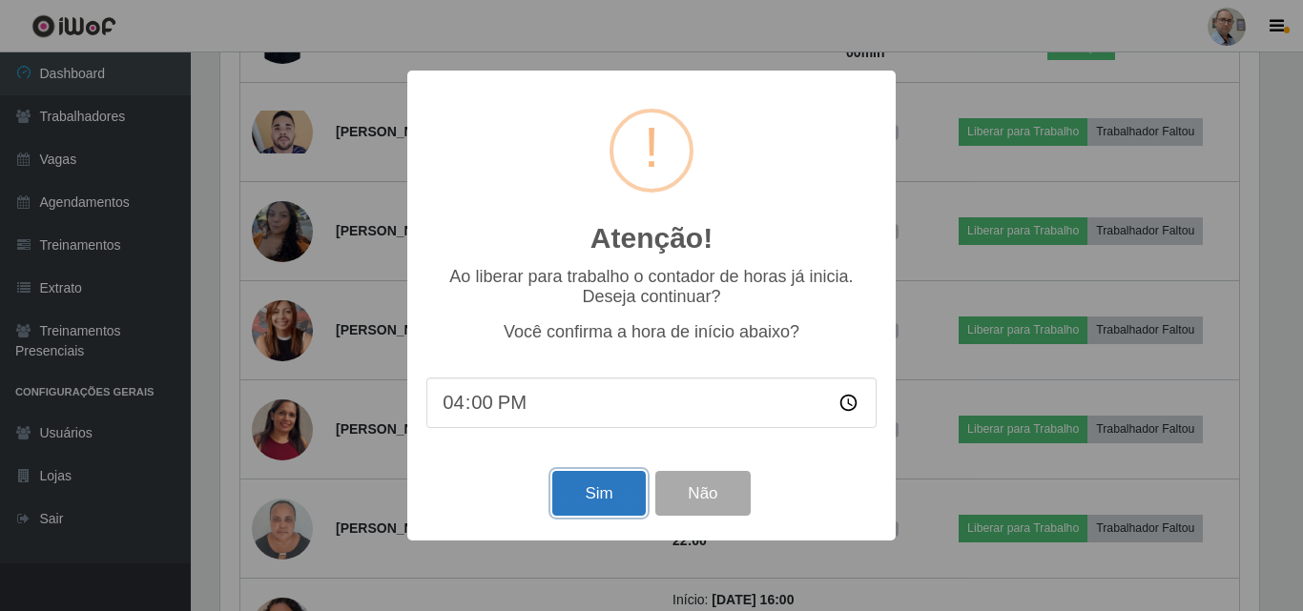
click at [594, 499] on button "Sim" at bounding box center [598, 493] width 92 height 45
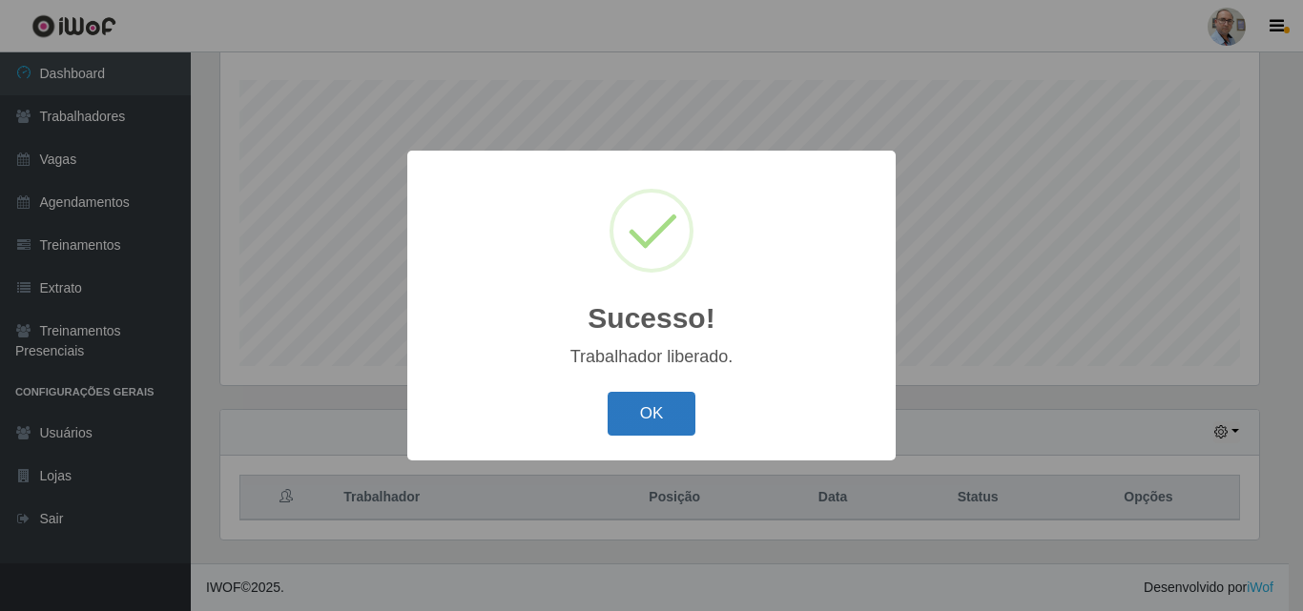
click at [658, 421] on button "OK" at bounding box center [651, 414] width 89 height 45
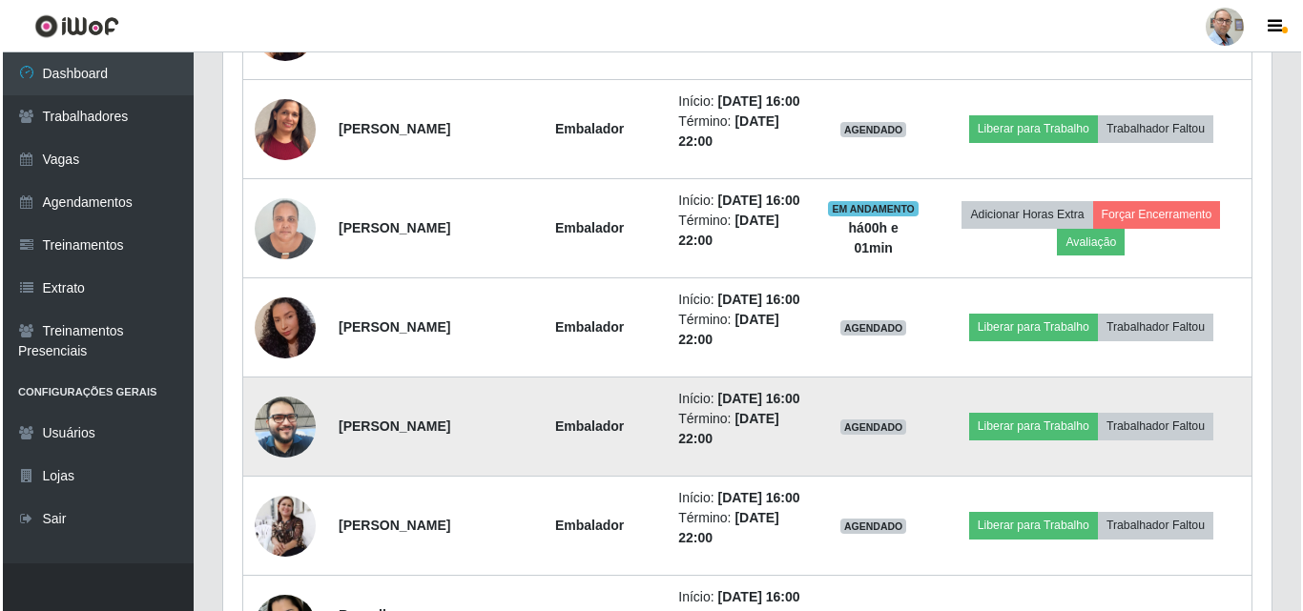
scroll to position [1436, 0]
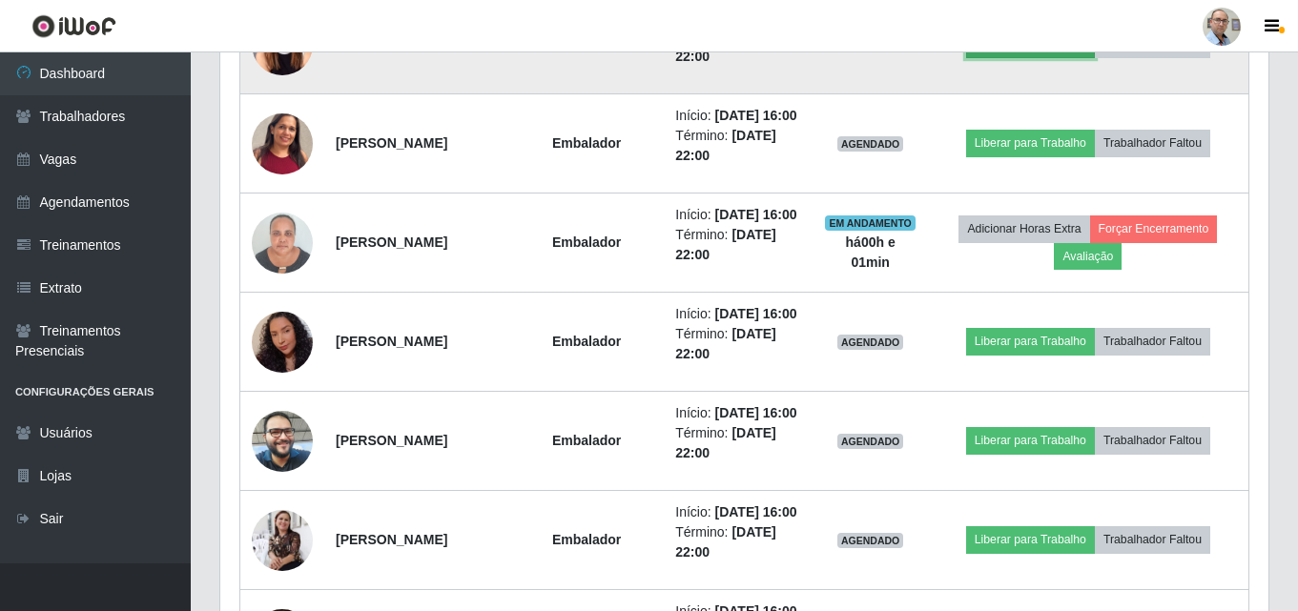
click at [1036, 57] on button "Liberar para Trabalho" at bounding box center [1030, 44] width 129 height 27
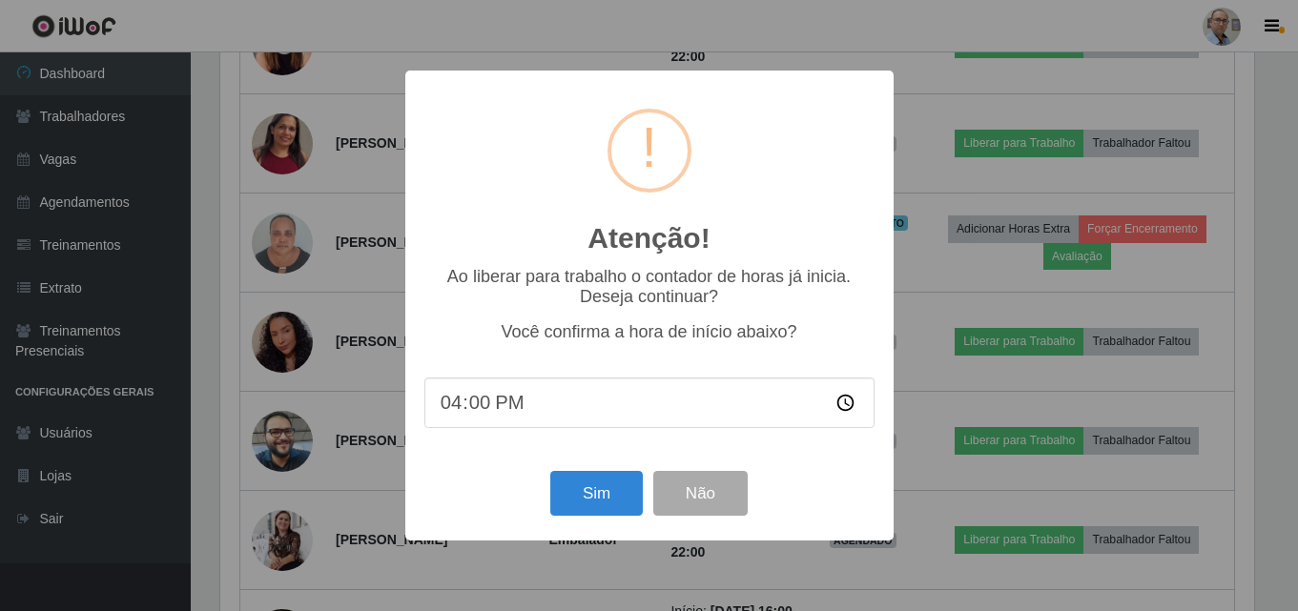
scroll to position [396, 1038]
click at [593, 506] on button "Sim" at bounding box center [598, 493] width 92 height 45
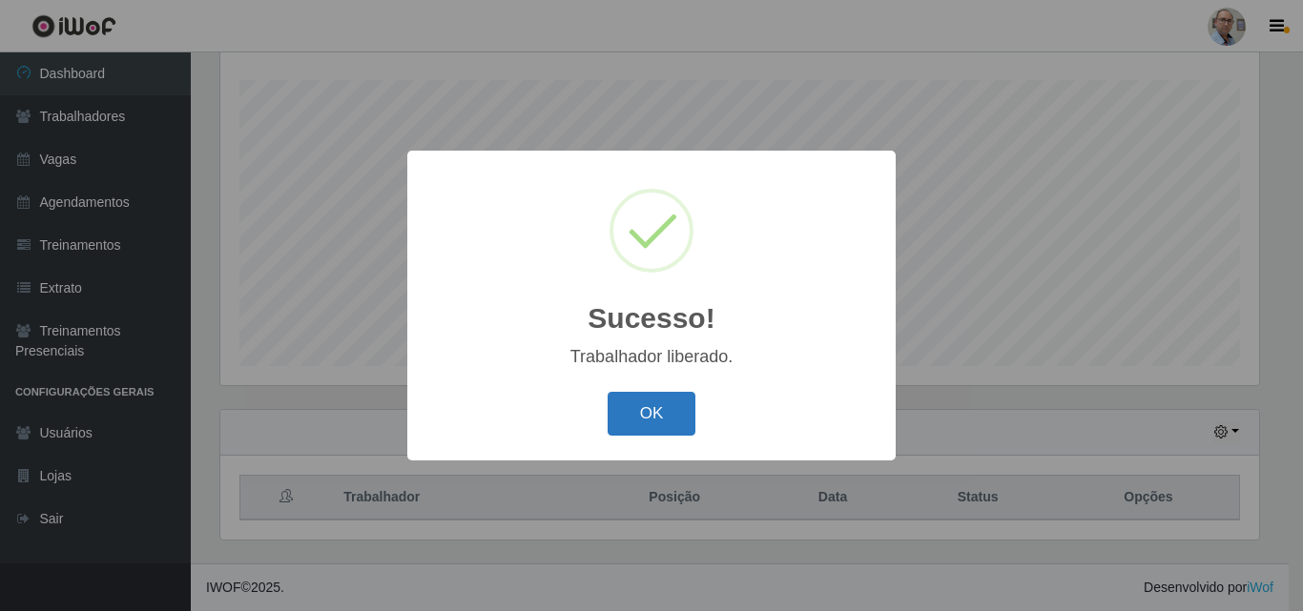
click at [636, 411] on button "OK" at bounding box center [651, 414] width 89 height 45
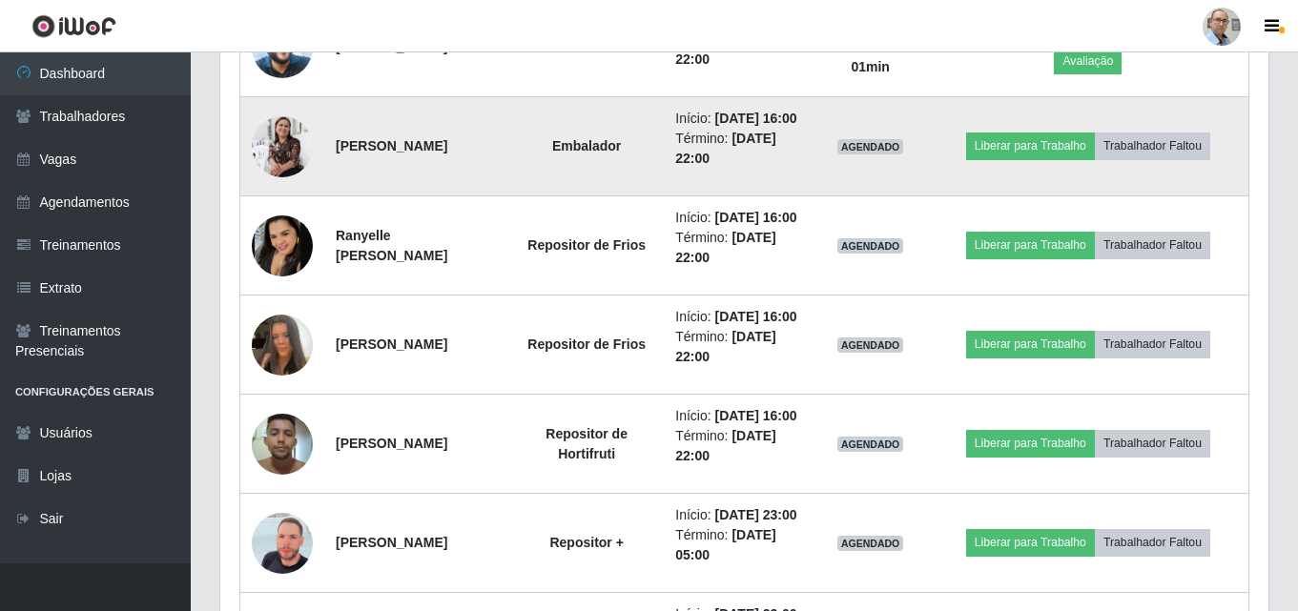
scroll to position [1937, 0]
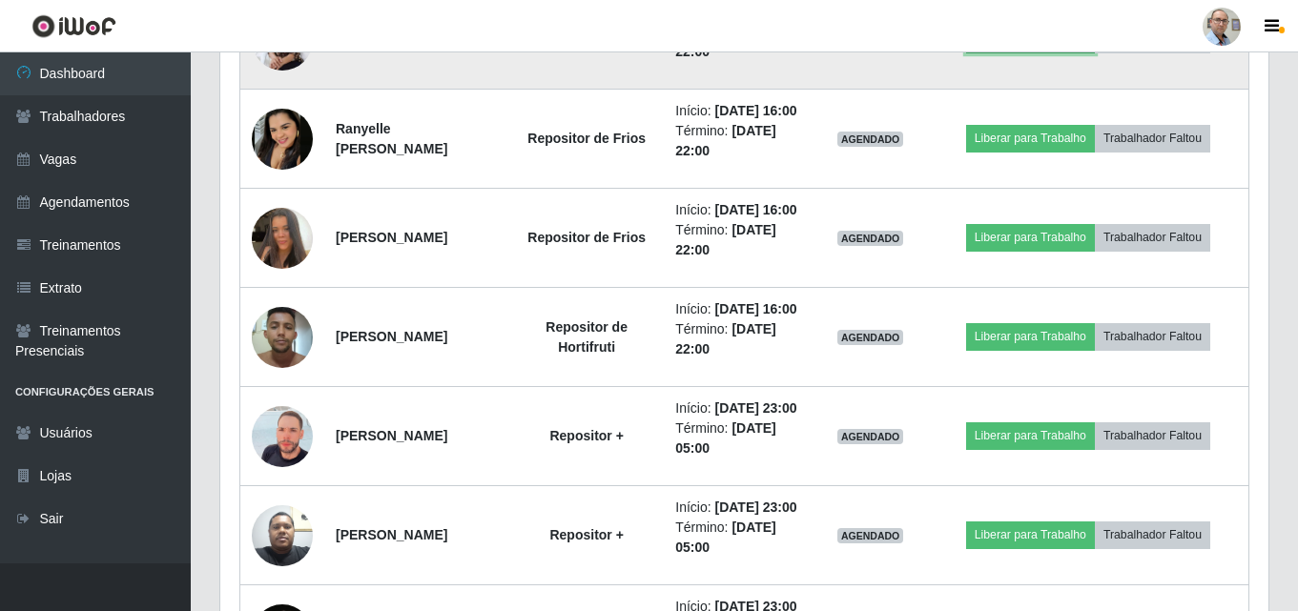
click at [1055, 52] on button "Liberar para Trabalho" at bounding box center [1030, 39] width 129 height 27
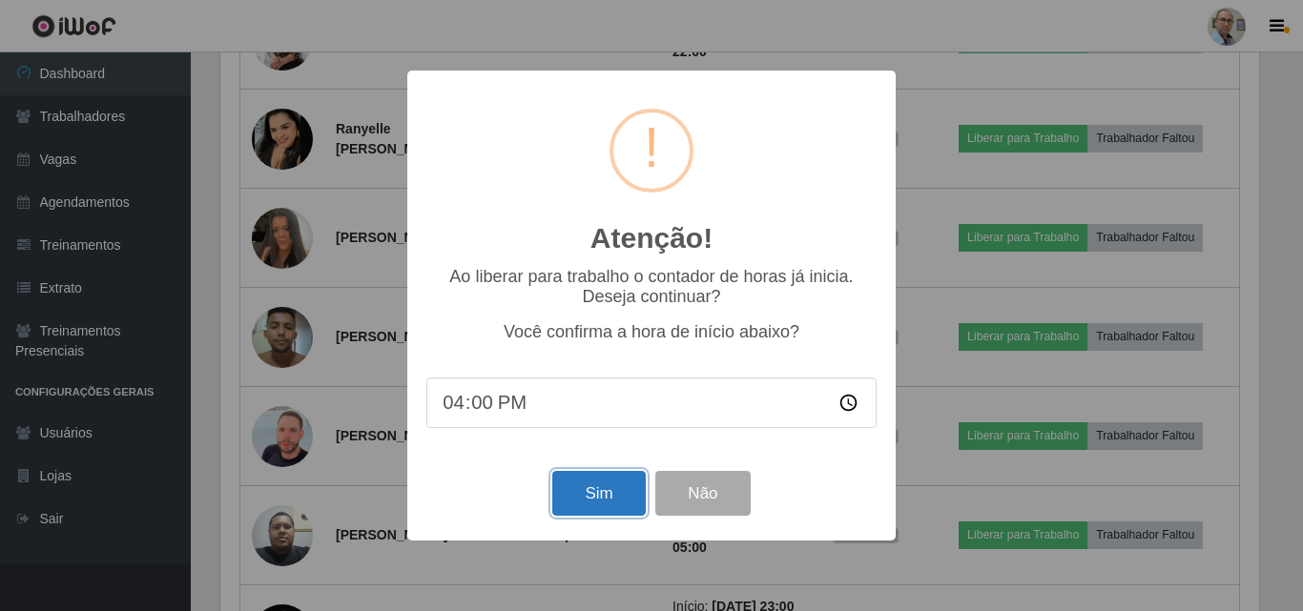
click at [606, 496] on button "Sim" at bounding box center [598, 493] width 92 height 45
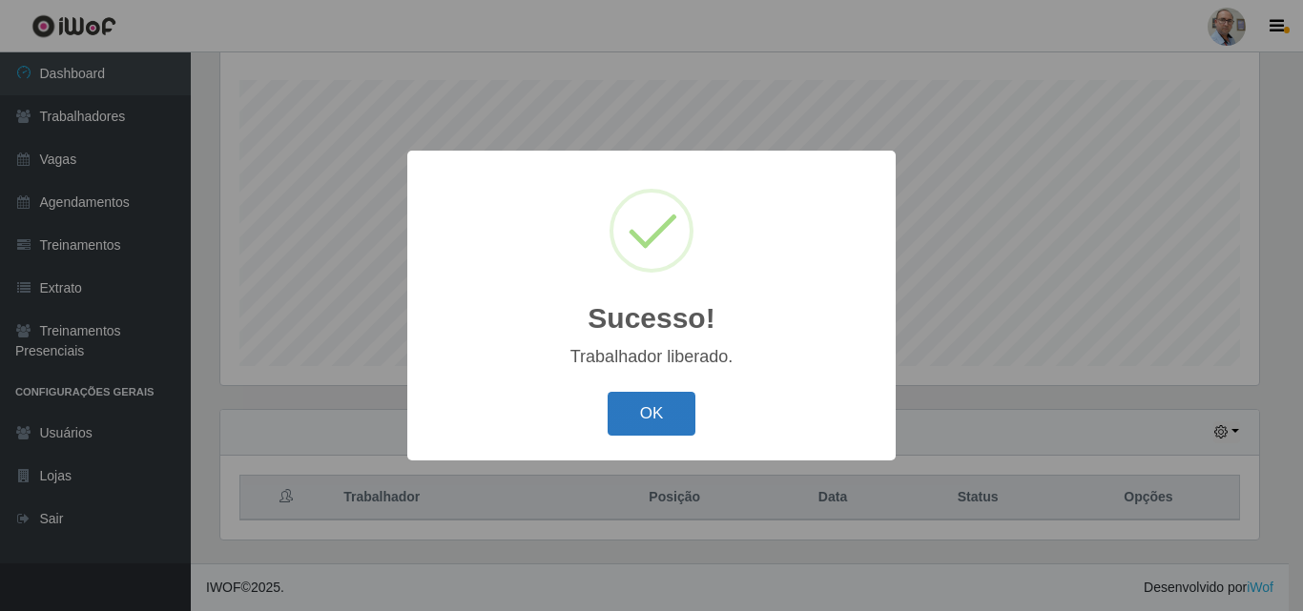
click at [640, 414] on button "OK" at bounding box center [651, 414] width 89 height 45
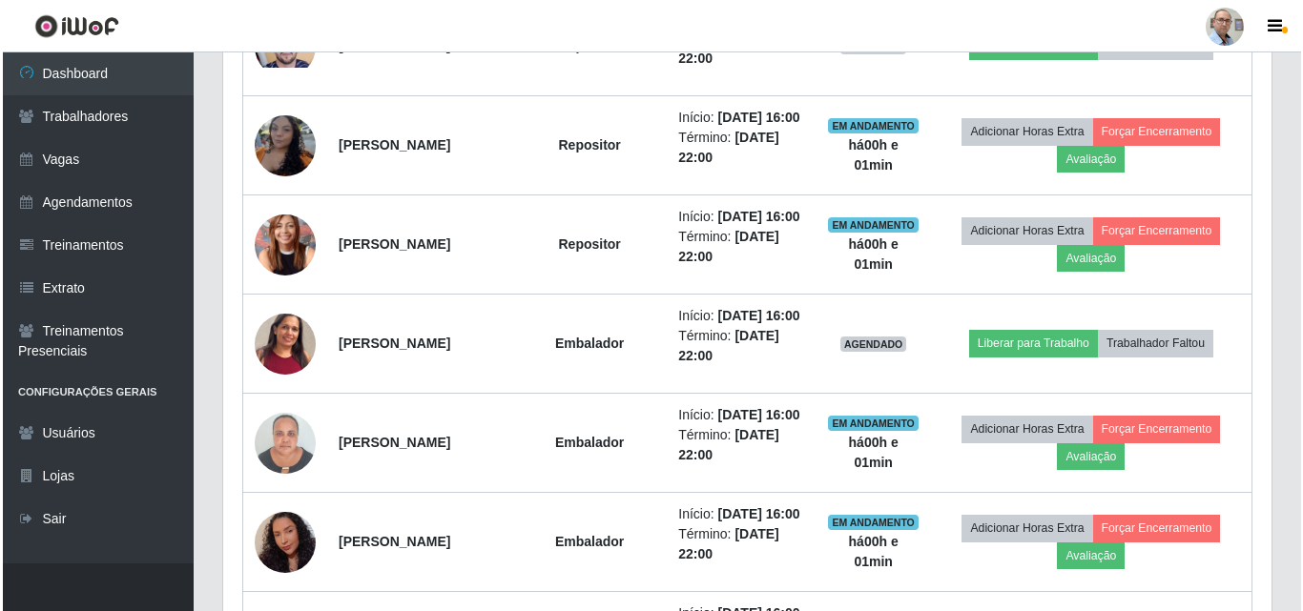
scroll to position [1269, 0]
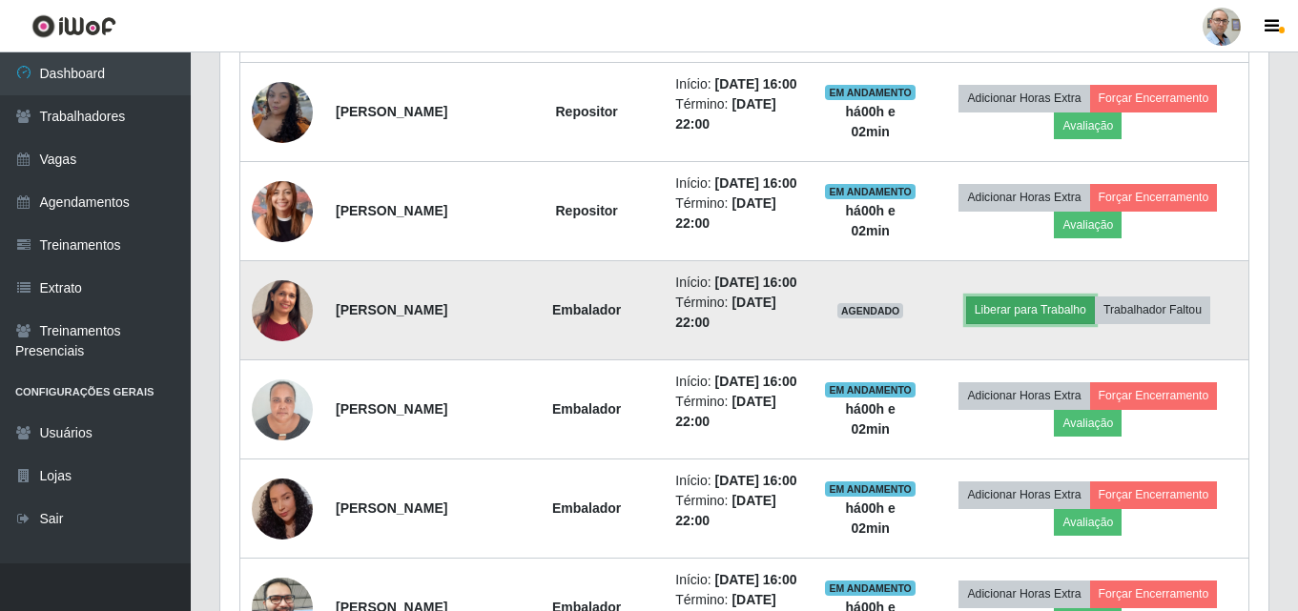
click at [1048, 323] on button "Liberar para Trabalho" at bounding box center [1030, 310] width 129 height 27
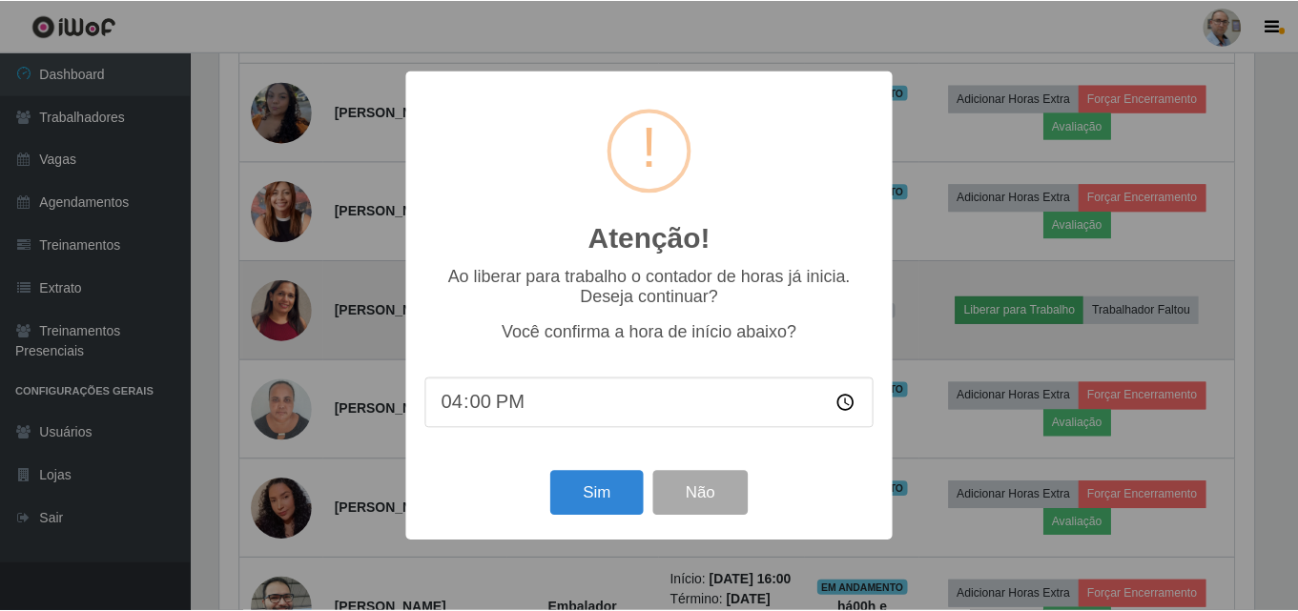
scroll to position [396, 1038]
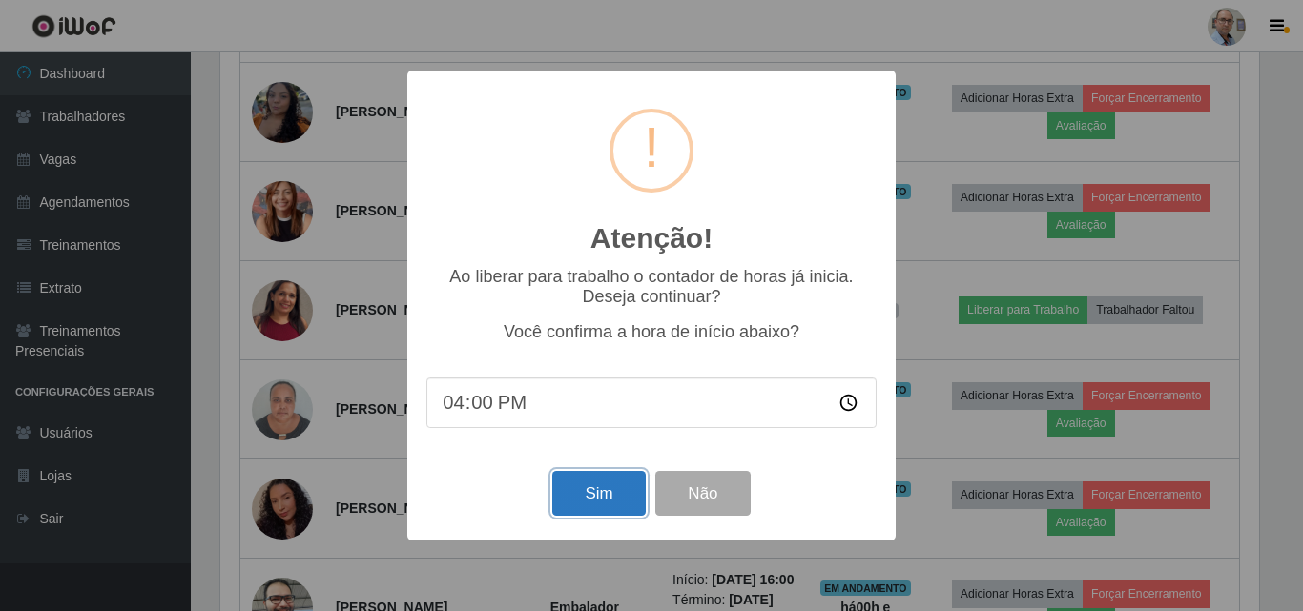
click at [602, 498] on button "Sim" at bounding box center [598, 493] width 92 height 45
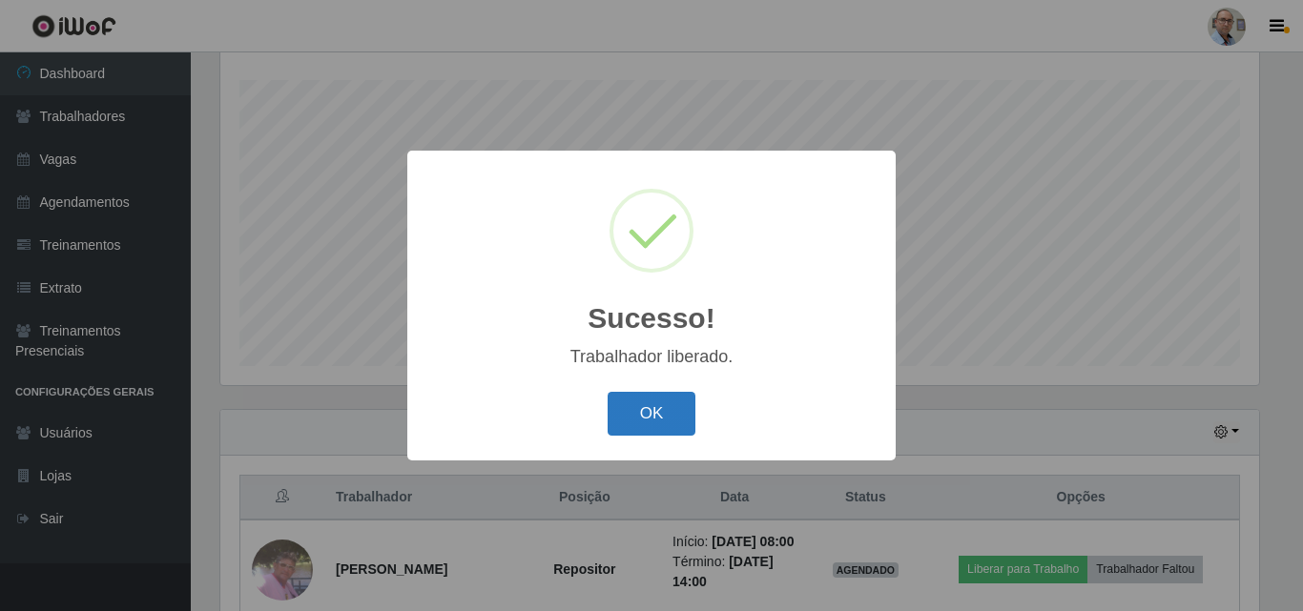
click at [657, 415] on button "OK" at bounding box center [651, 414] width 89 height 45
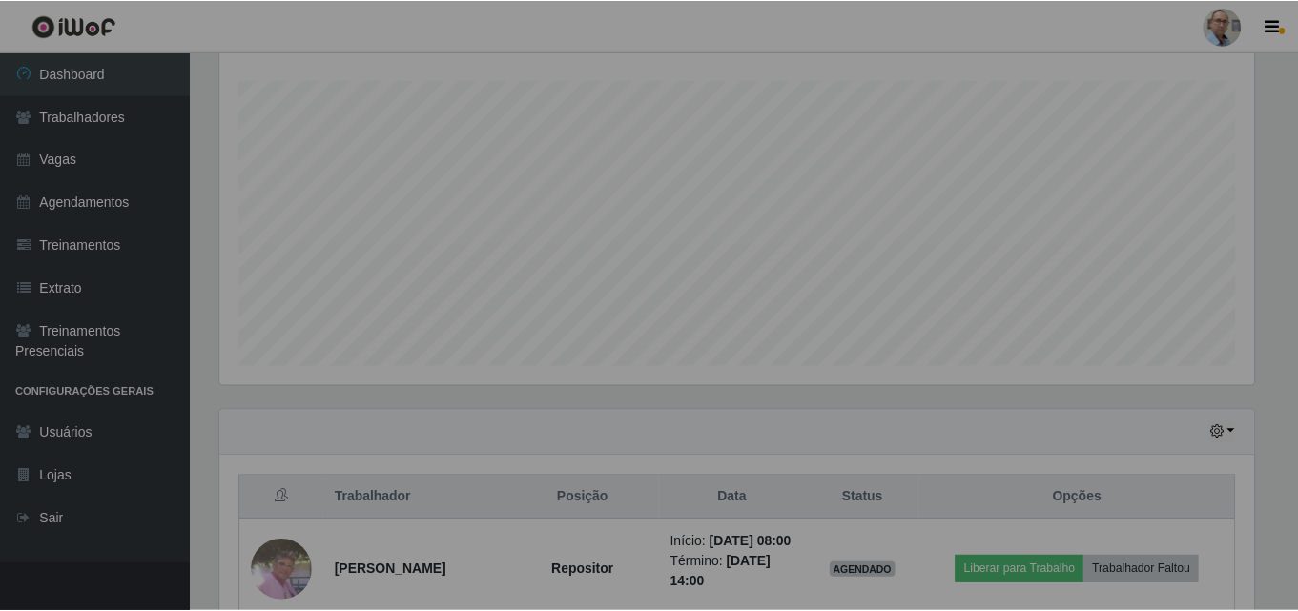
scroll to position [0, 0]
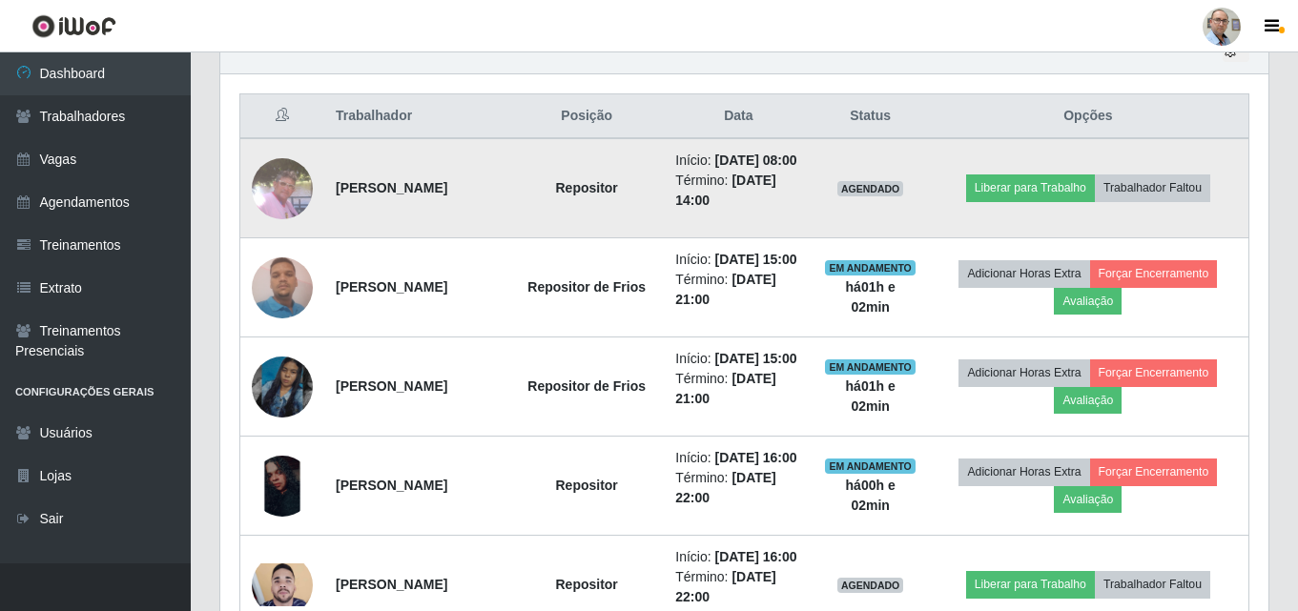
click at [273, 190] on img at bounding box center [282, 188] width 61 height 61
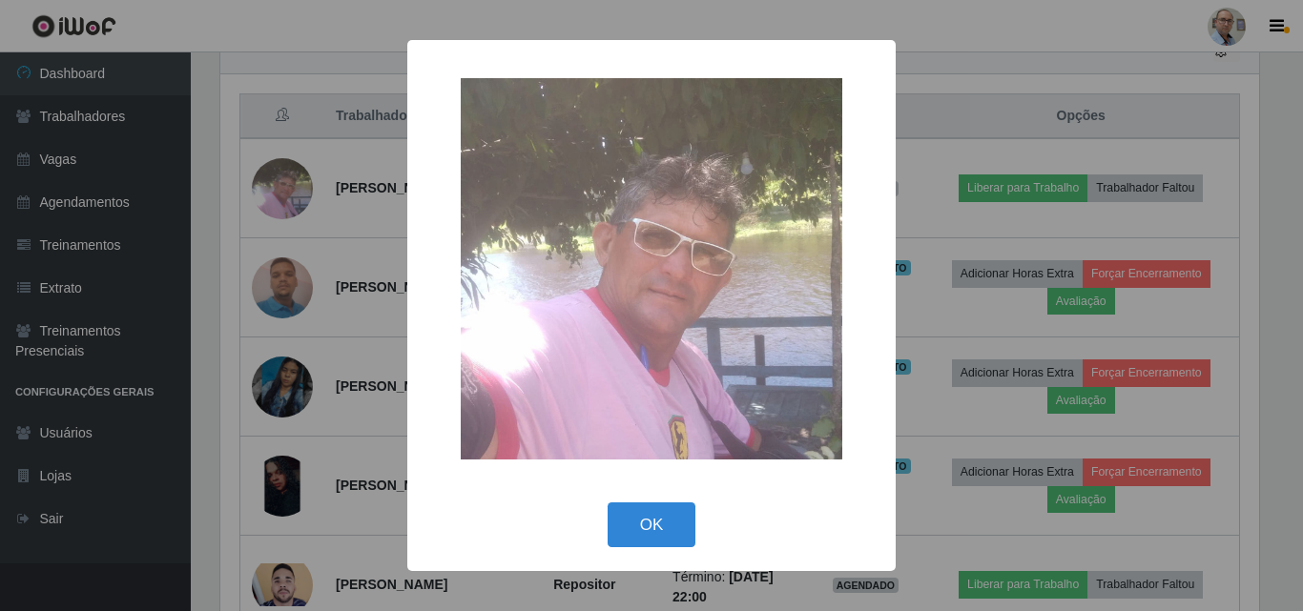
click at [249, 190] on div "× OK Cancel" at bounding box center [651, 305] width 1303 height 611
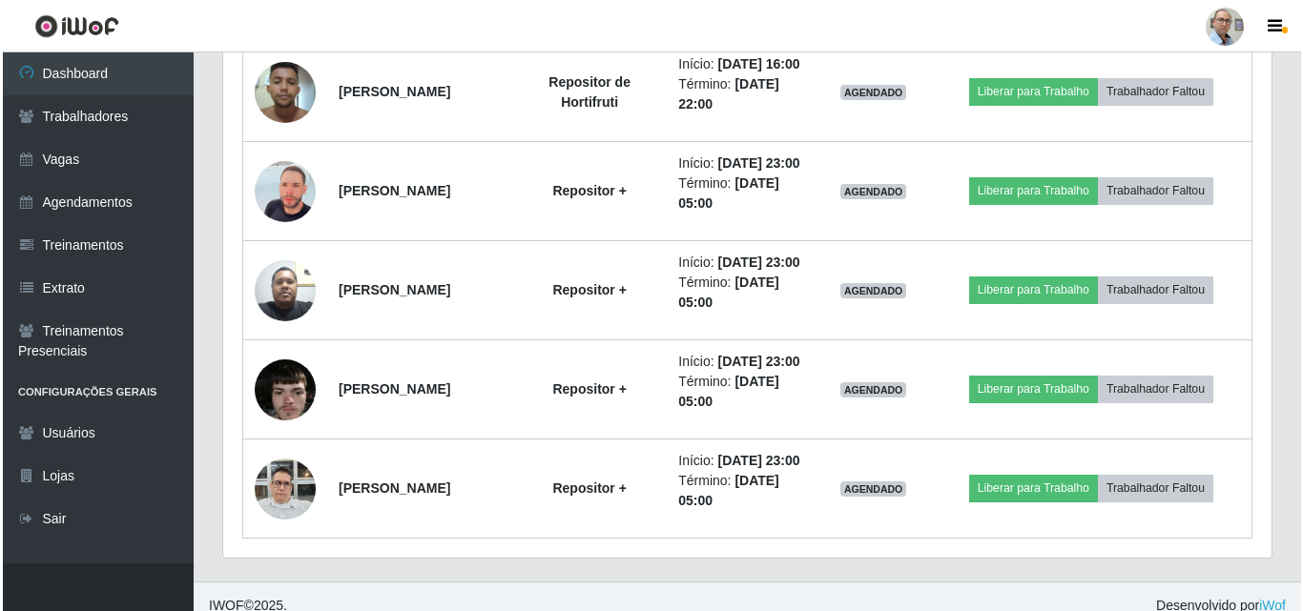
scroll to position [2223, 0]
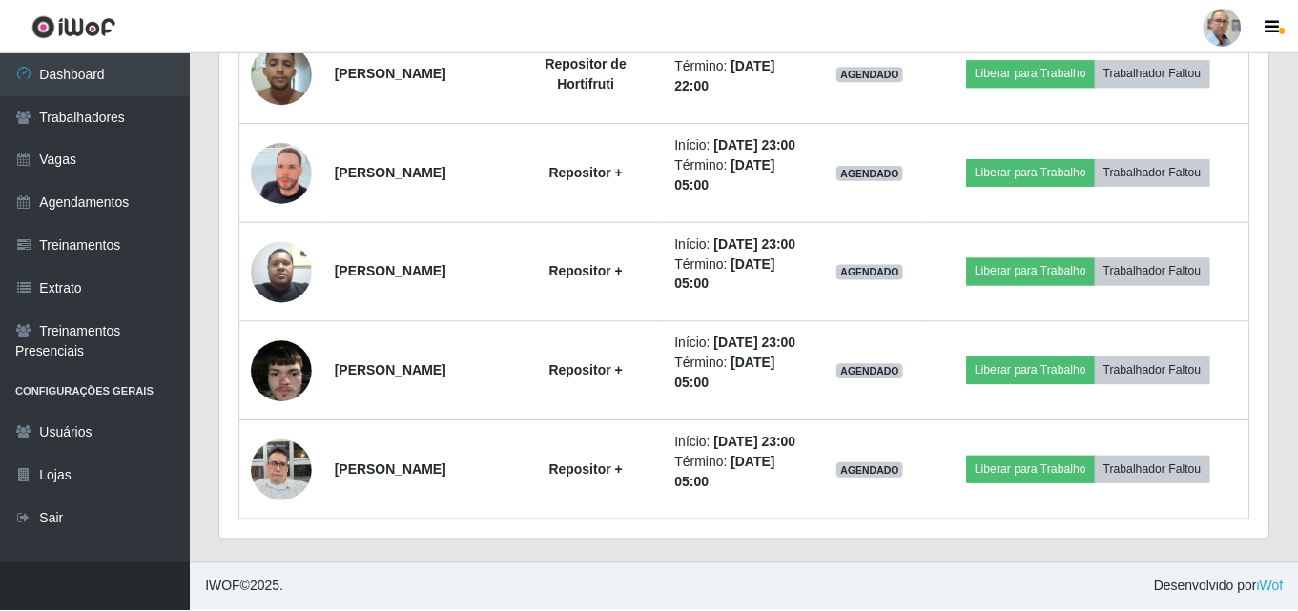
scroll to position [396, 1038]
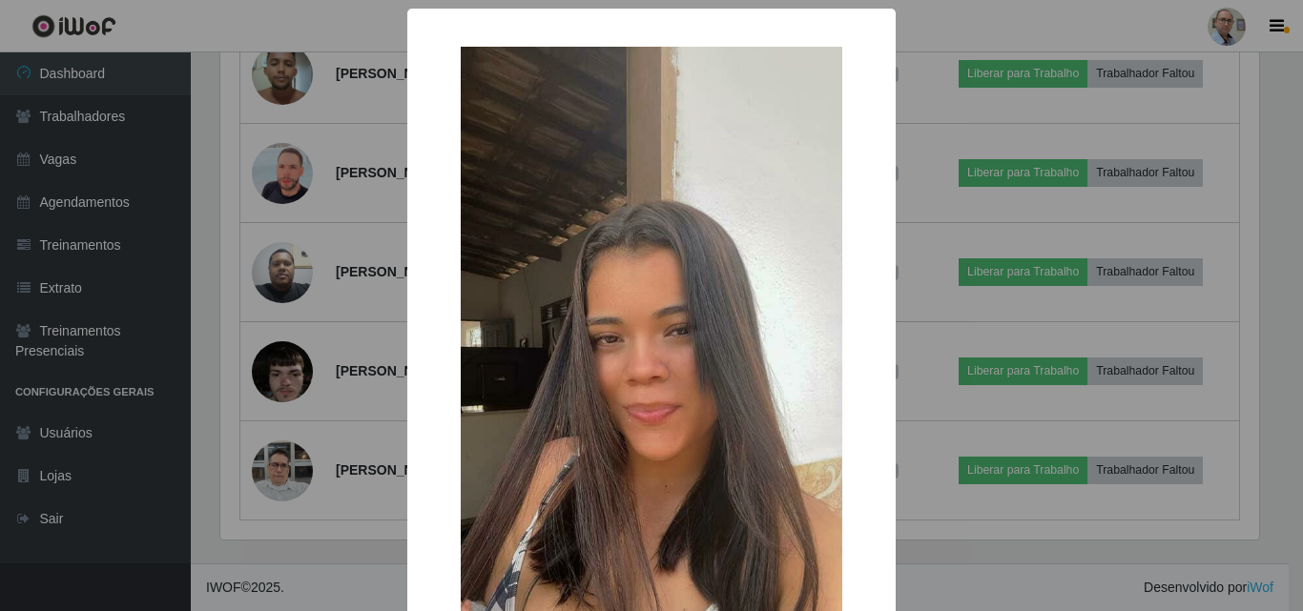
click at [281, 223] on div "× OK Cancel" at bounding box center [651, 305] width 1303 height 611
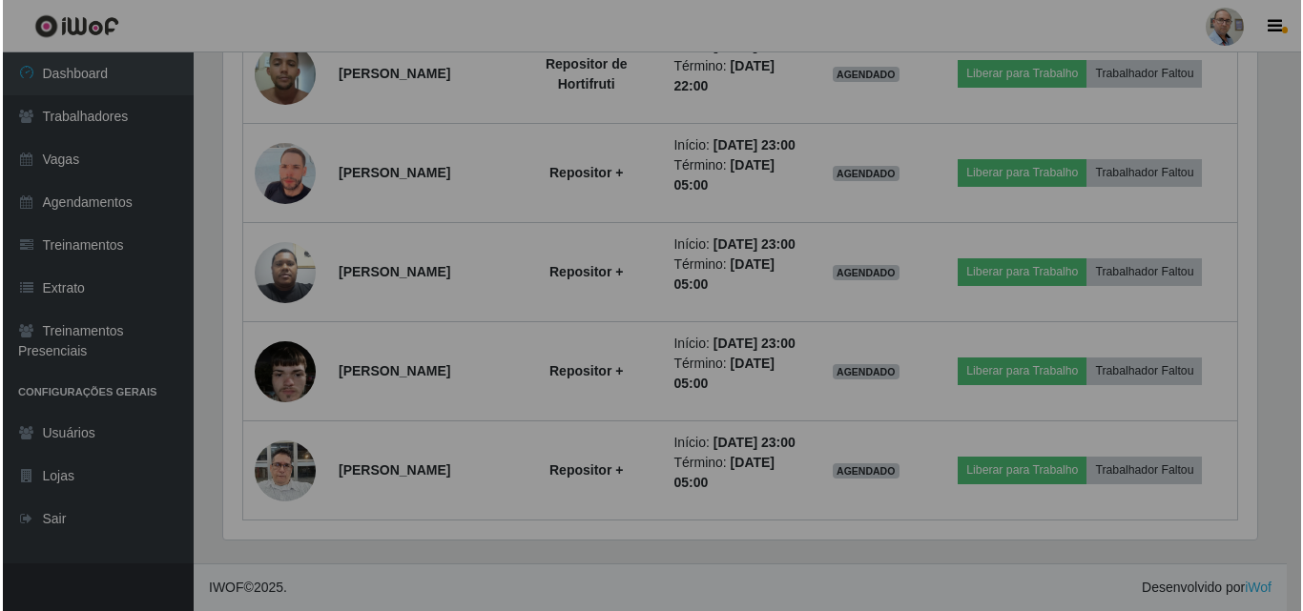
scroll to position [396, 1048]
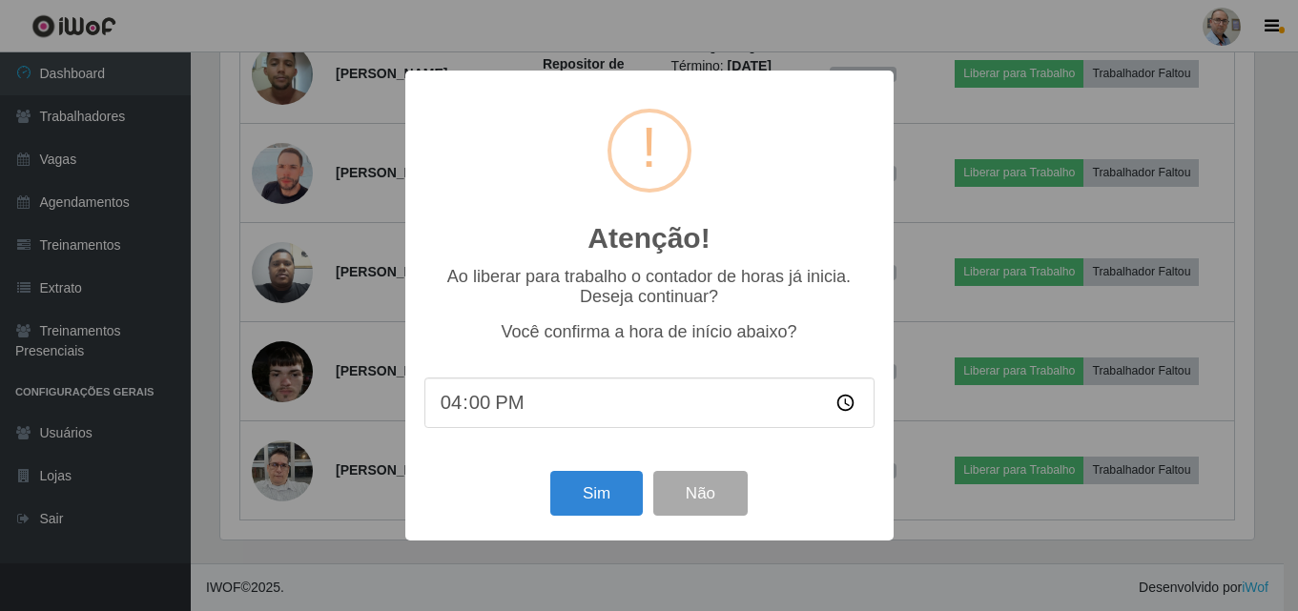
scroll to position [396, 1038]
click at [590, 496] on button "Sim" at bounding box center [598, 493] width 92 height 45
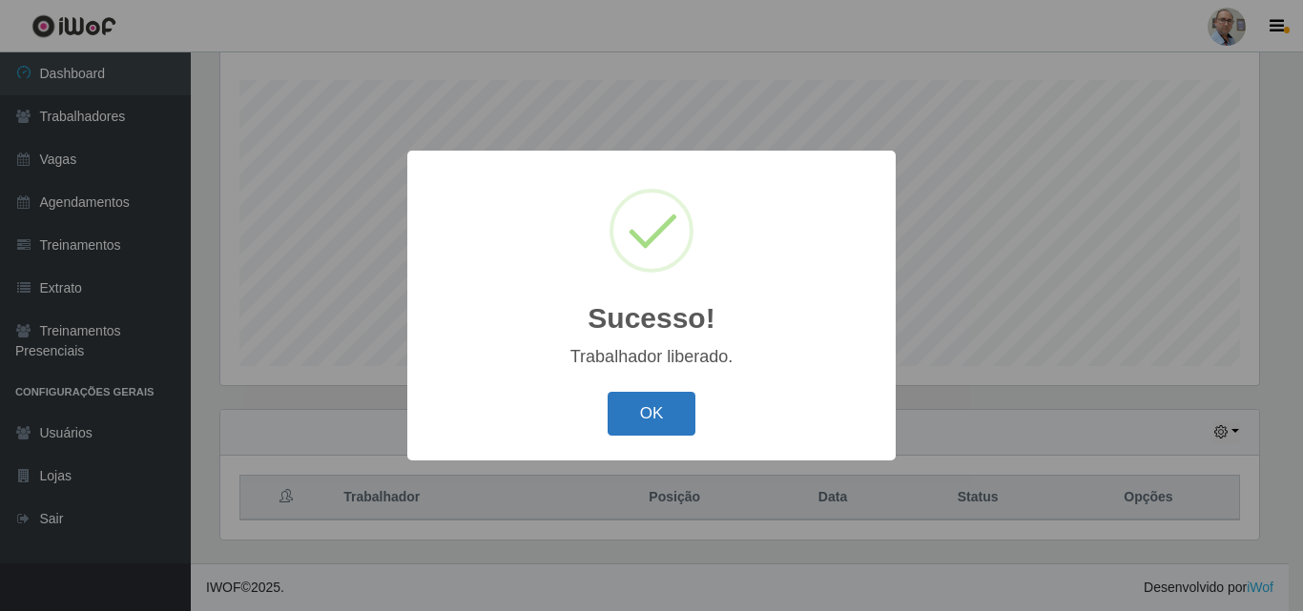
click at [638, 397] on button "OK" at bounding box center [651, 414] width 89 height 45
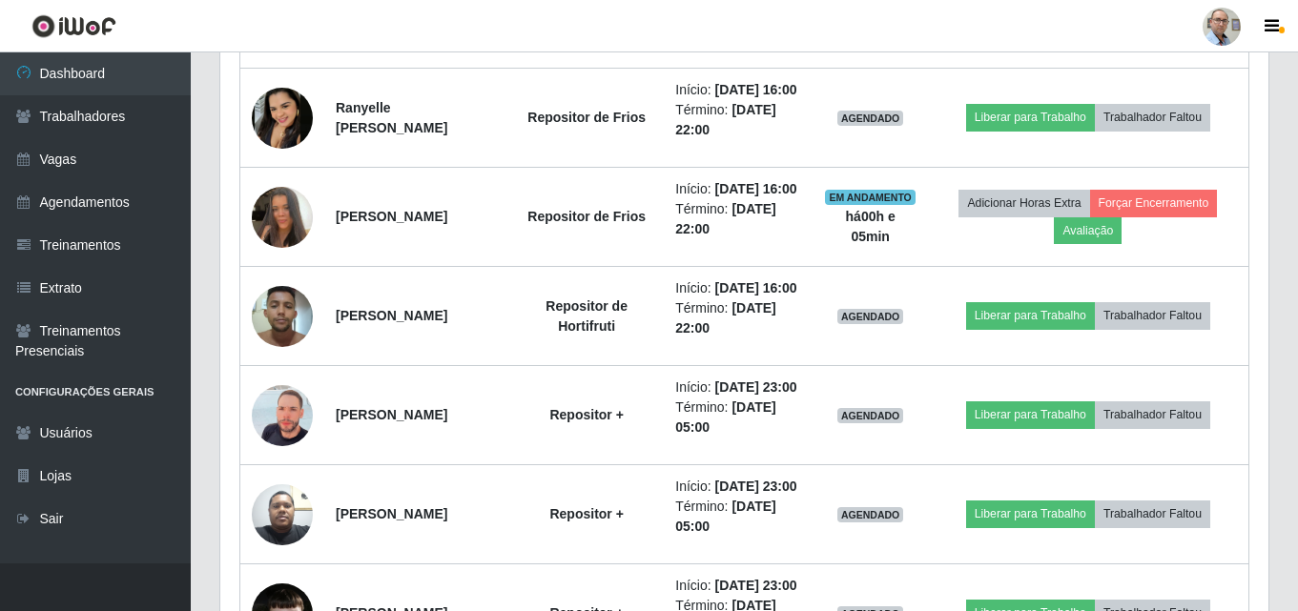
scroll to position [2032, 0]
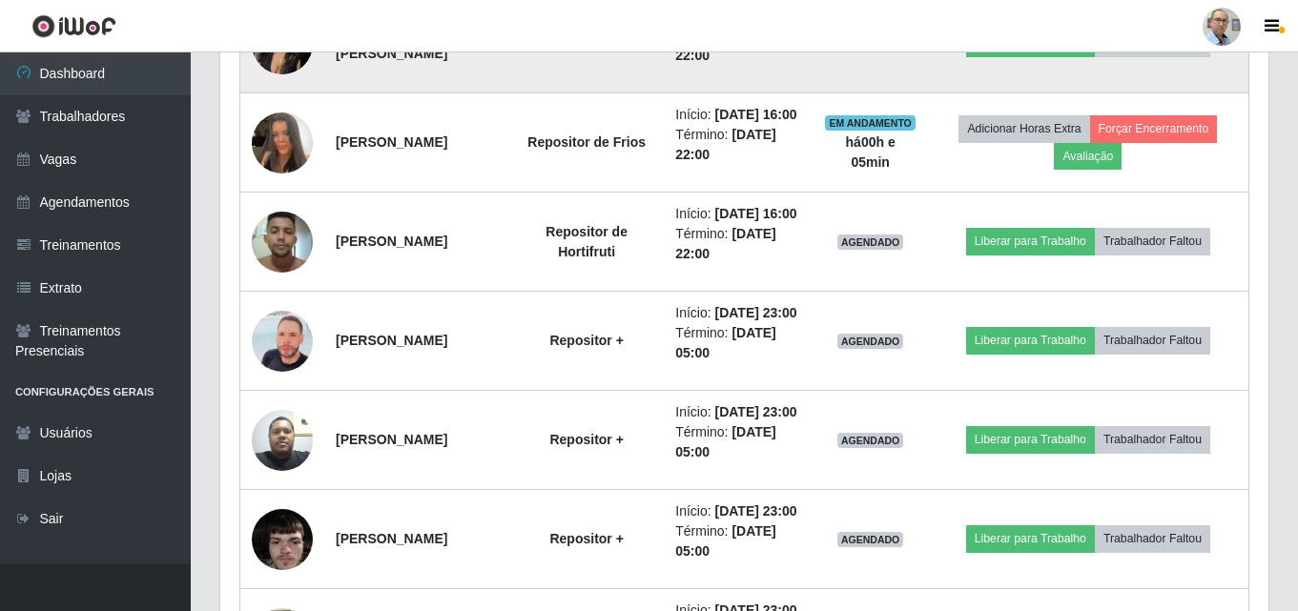
click at [268, 74] on img at bounding box center [282, 43] width 61 height 61
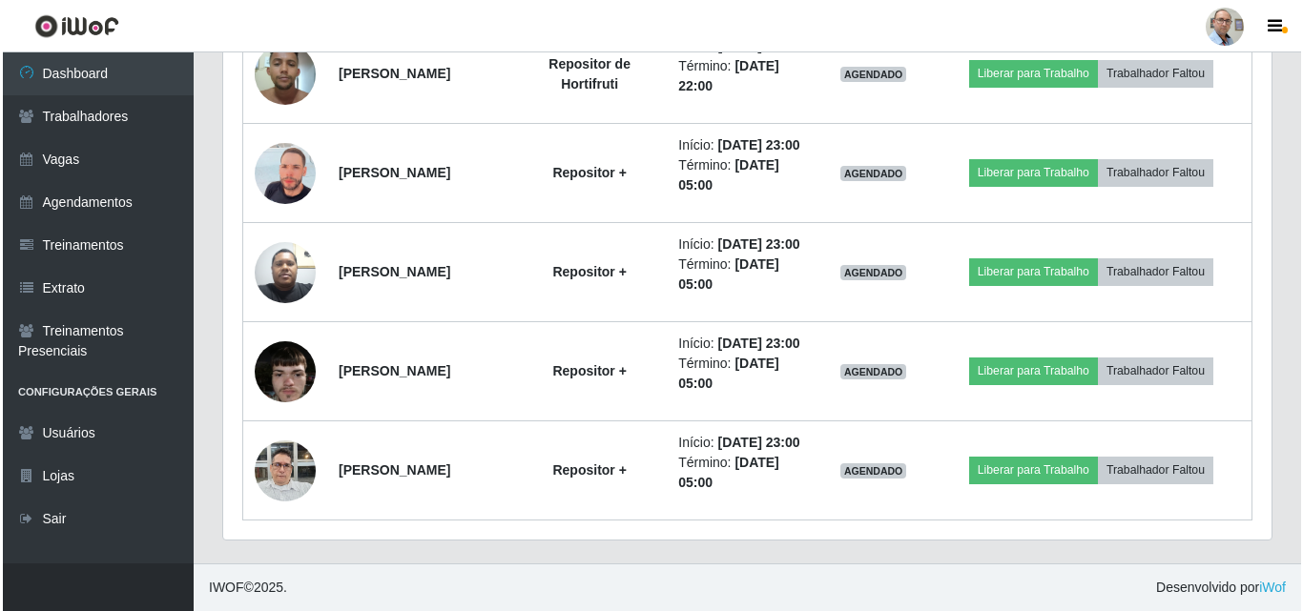
scroll to position [2223, 0]
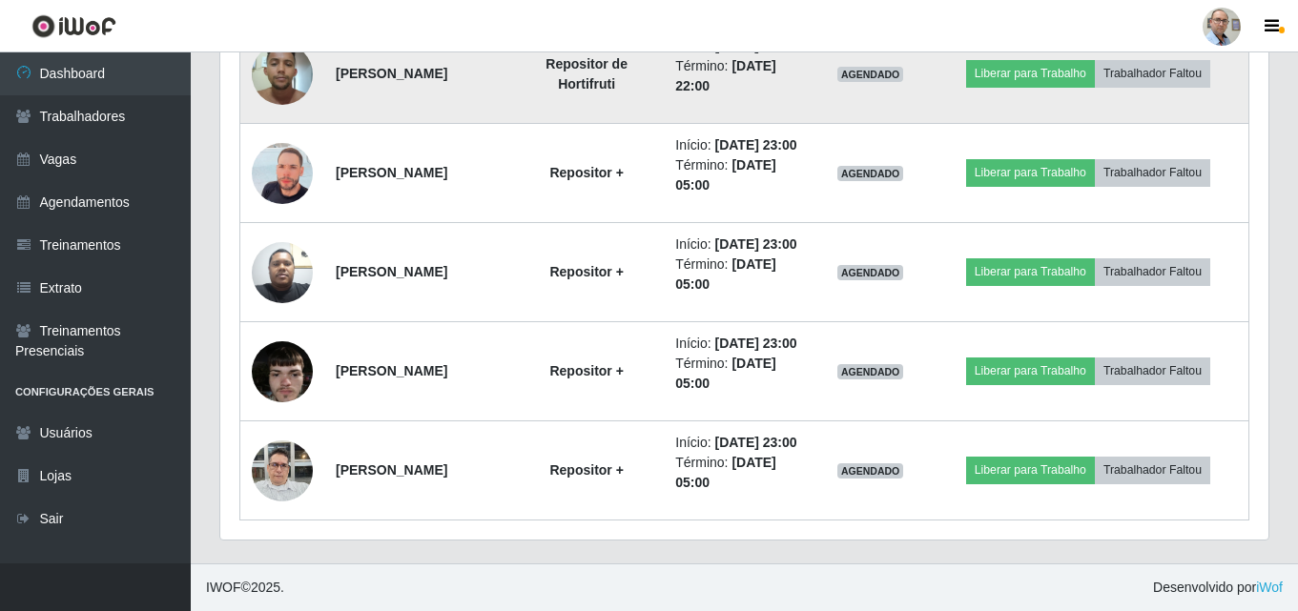
click at [274, 114] on img at bounding box center [282, 73] width 61 height 81
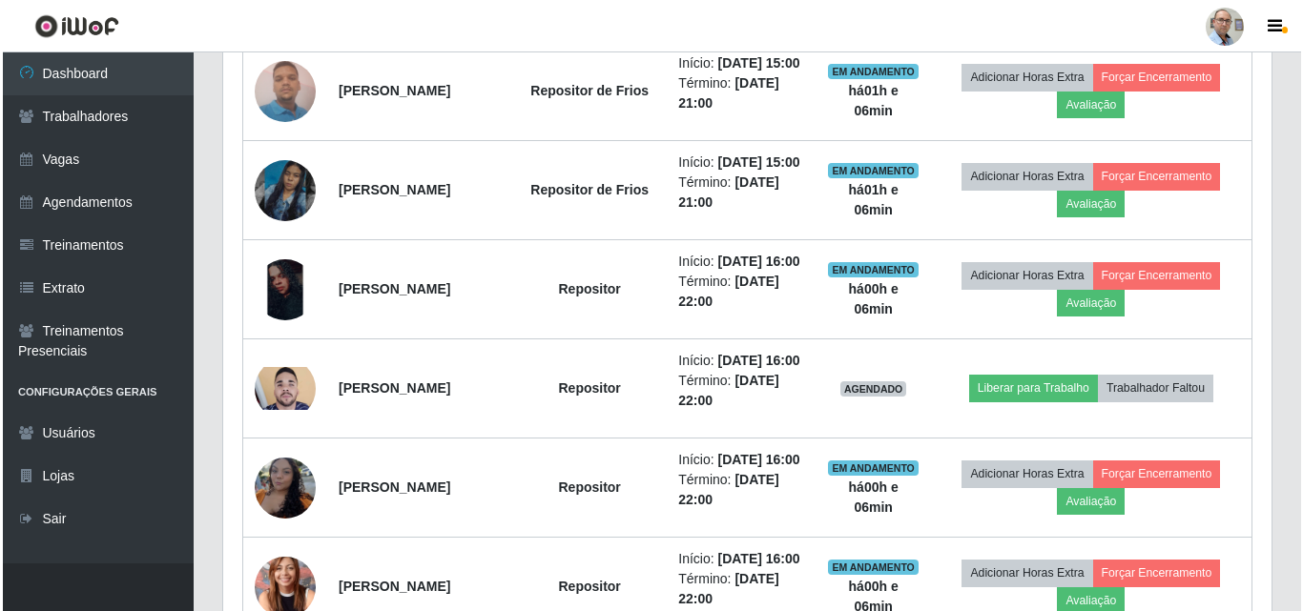
scroll to position [888, 0]
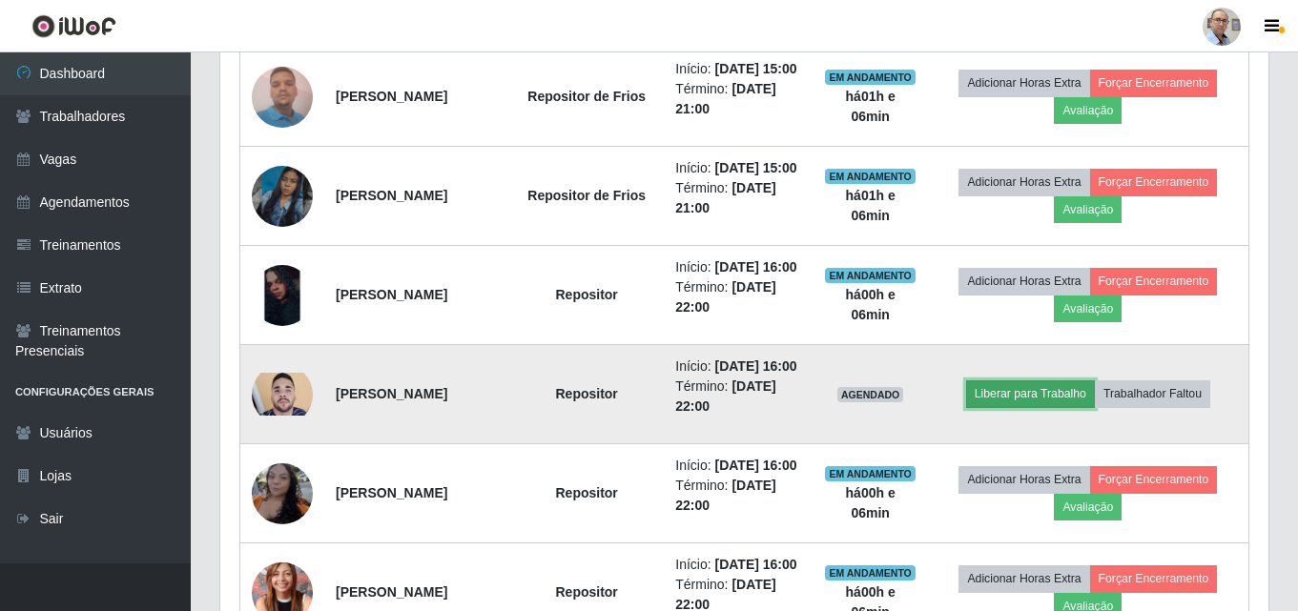
click at [1032, 407] on button "Liberar para Trabalho" at bounding box center [1030, 393] width 129 height 27
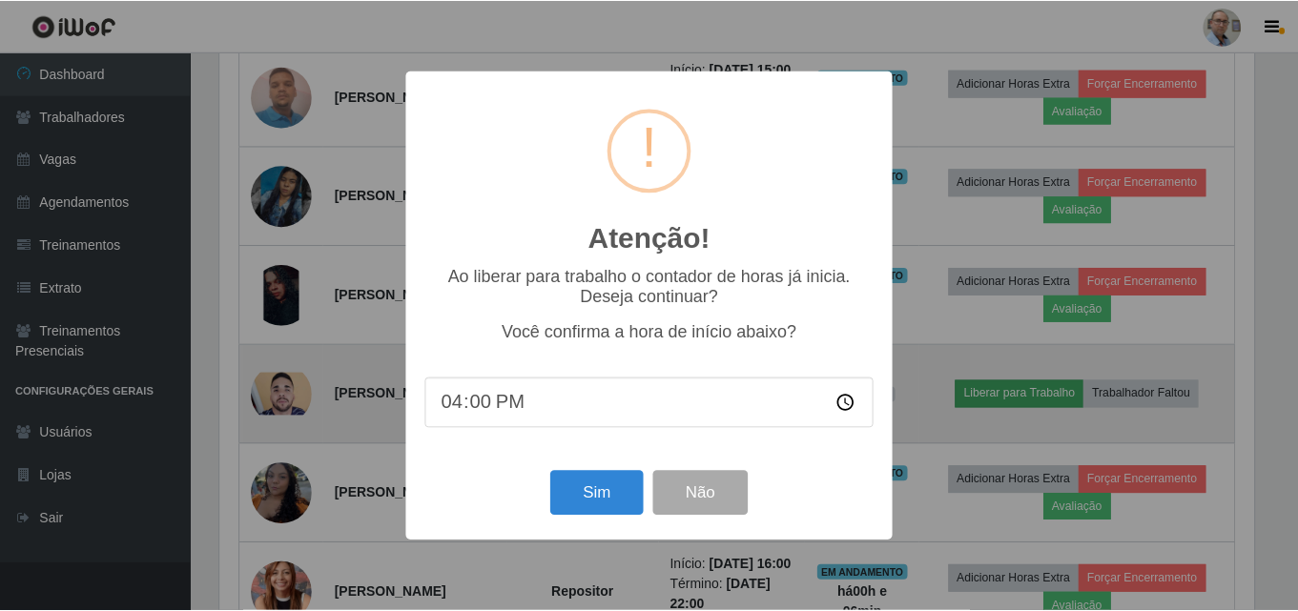
scroll to position [396, 1038]
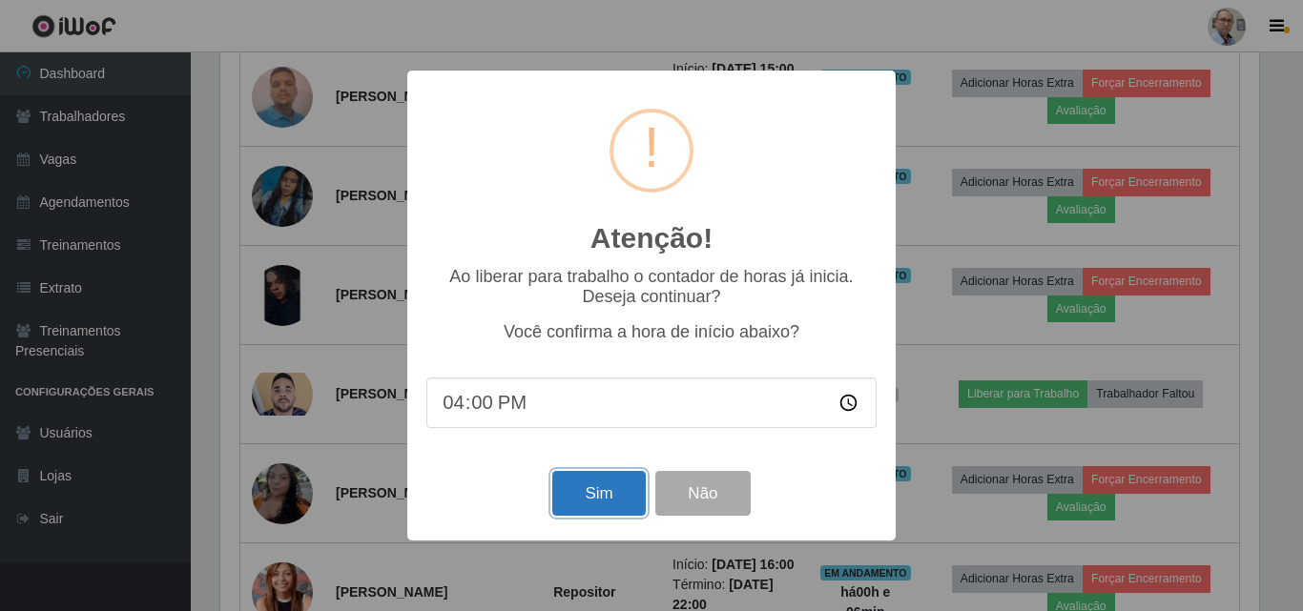
click at [590, 496] on button "Sim" at bounding box center [598, 493] width 92 height 45
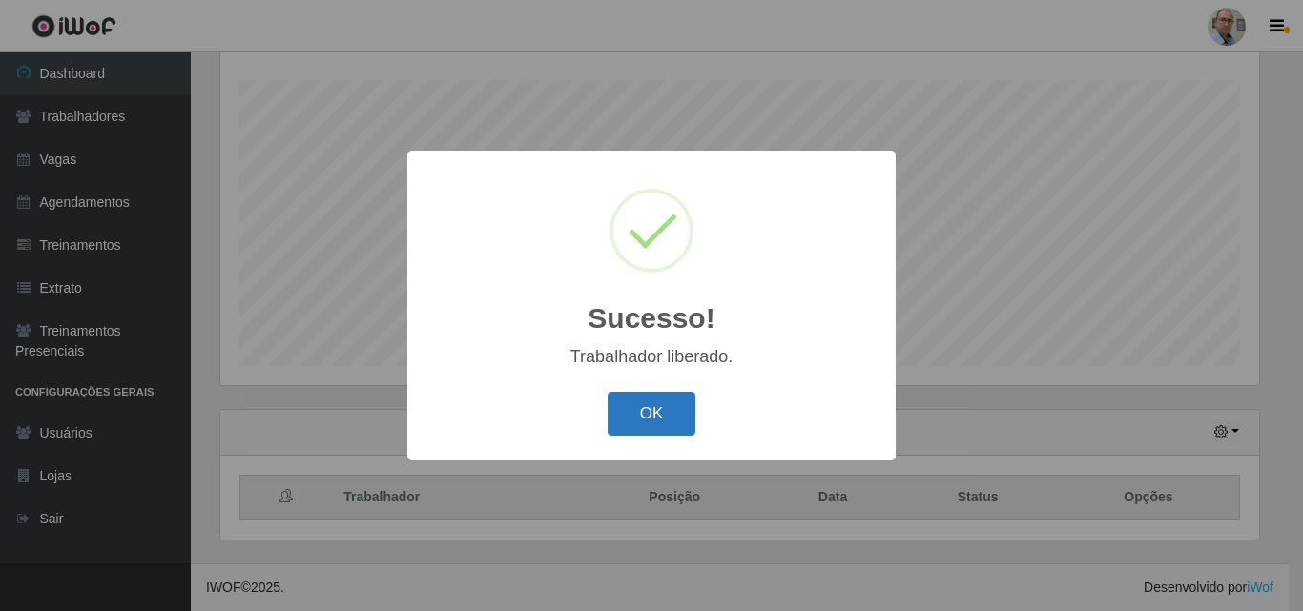
click at [656, 410] on button "OK" at bounding box center [651, 414] width 89 height 45
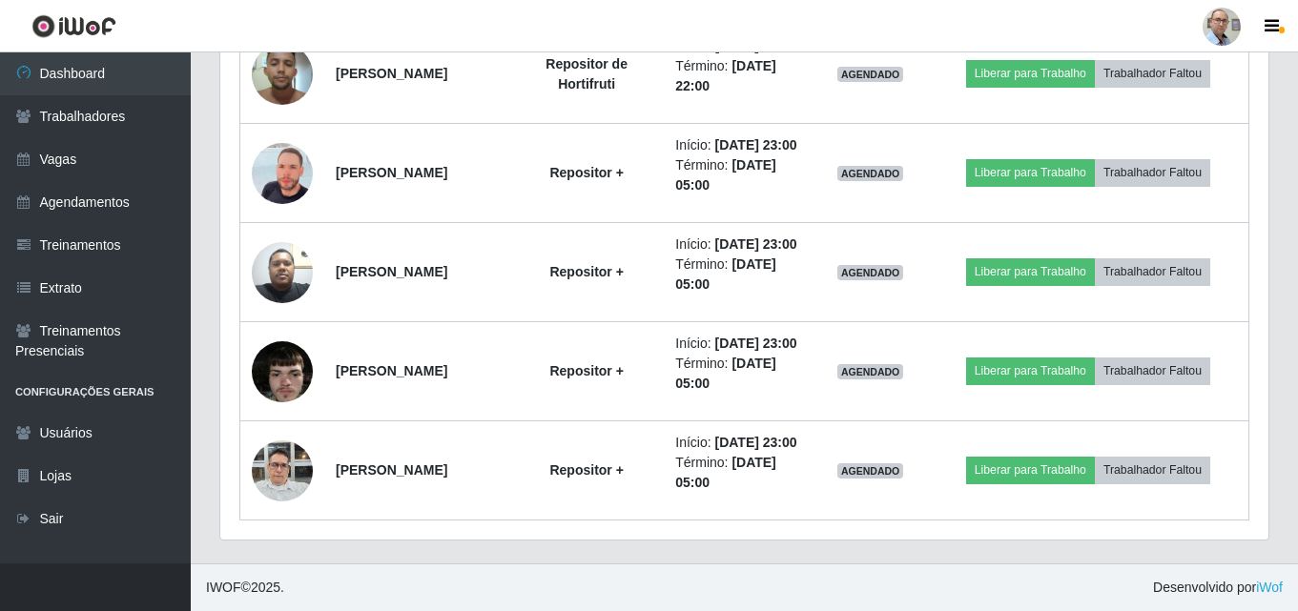
scroll to position [2223, 0]
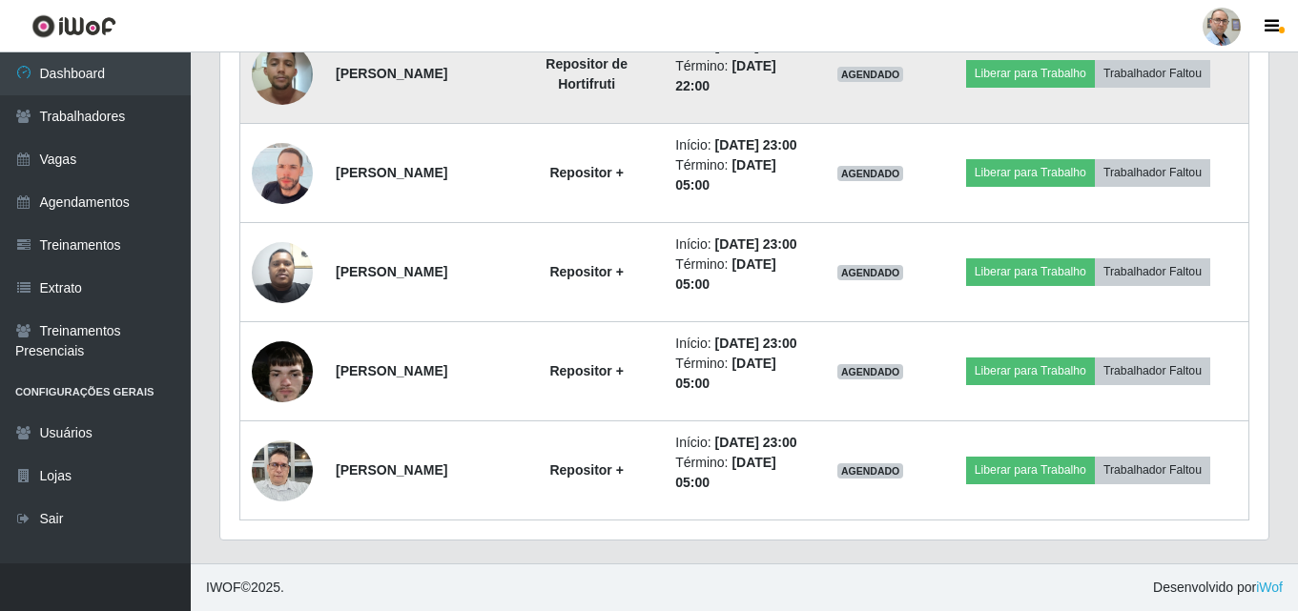
click at [286, 114] on img at bounding box center [282, 73] width 61 height 81
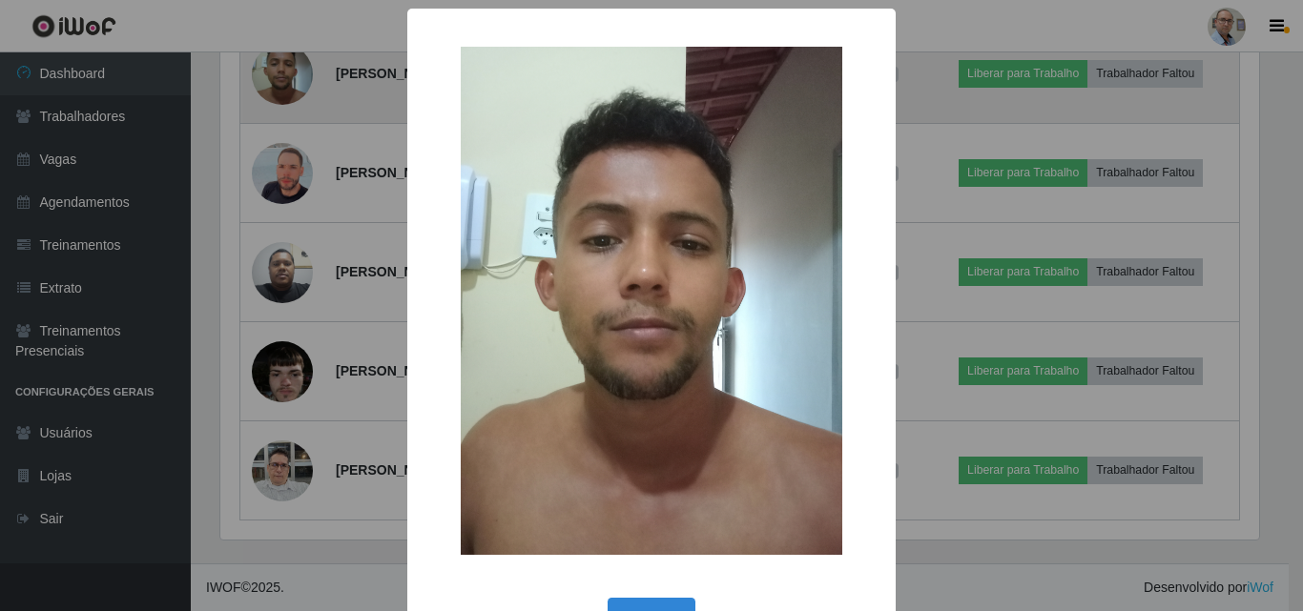
click at [286, 335] on div "× OK Cancel" at bounding box center [651, 305] width 1303 height 611
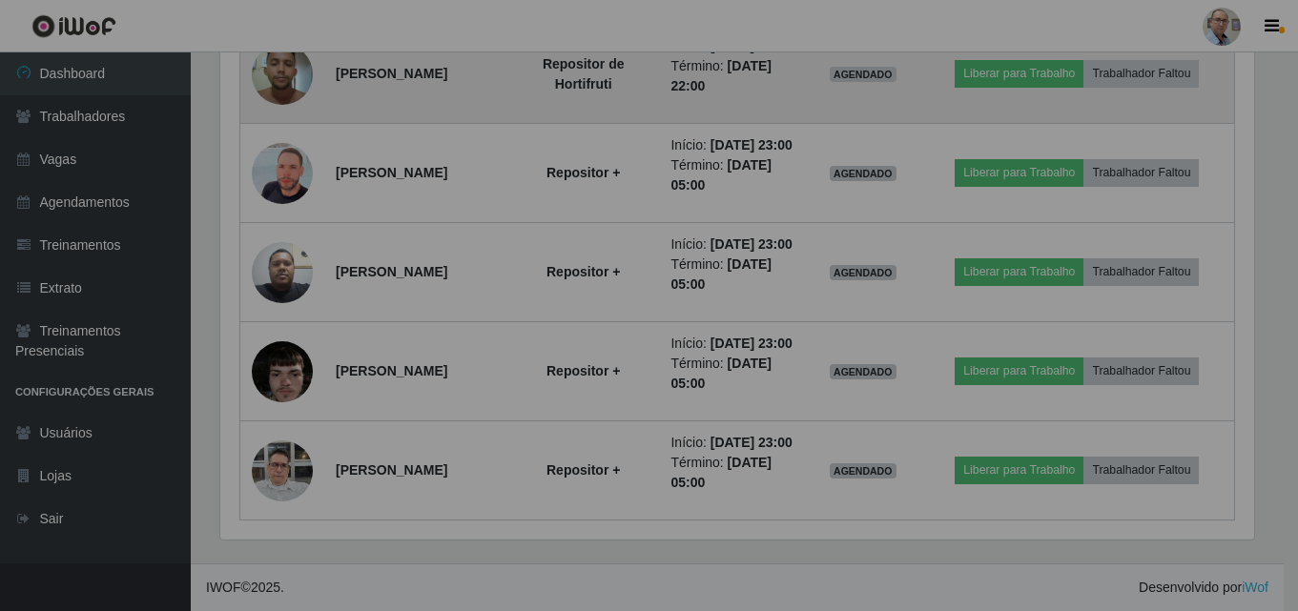
scroll to position [396, 1048]
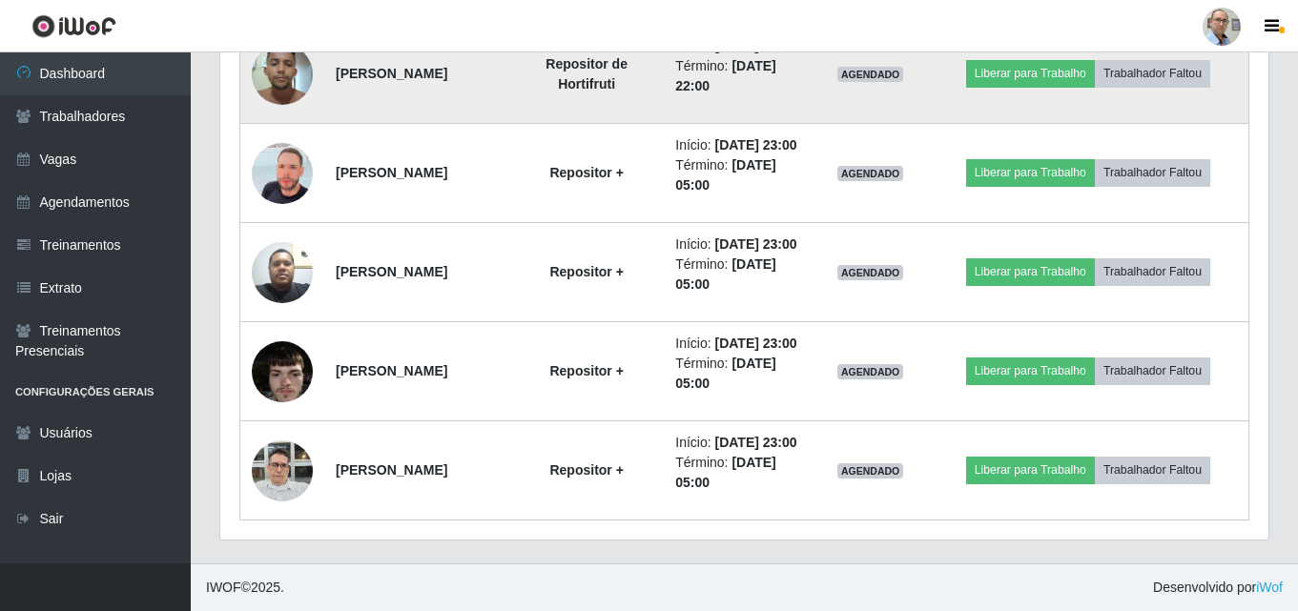
click at [306, 114] on img at bounding box center [282, 73] width 61 height 81
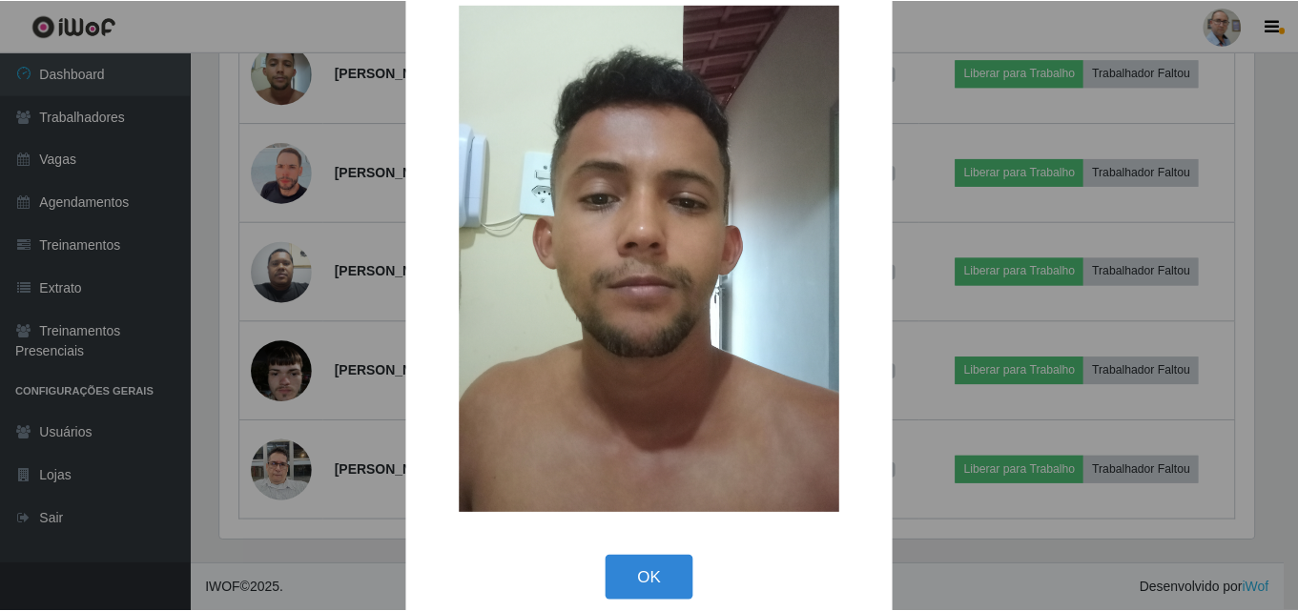
scroll to position [64, 0]
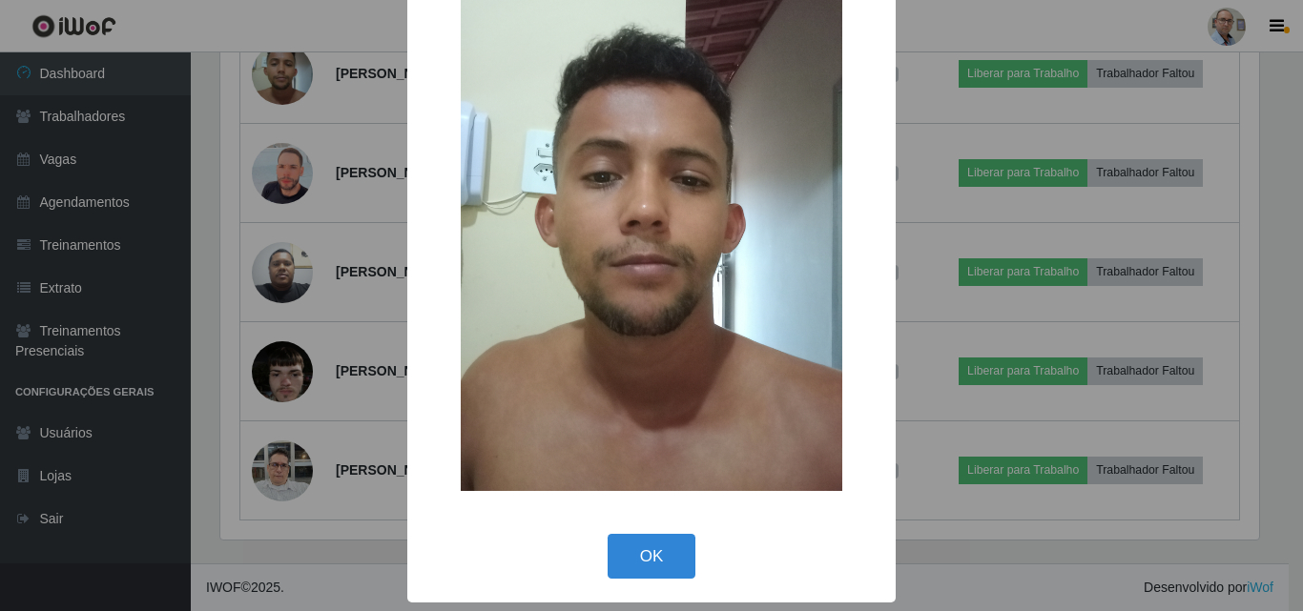
click at [277, 332] on div "× OK Cancel" at bounding box center [651, 305] width 1303 height 611
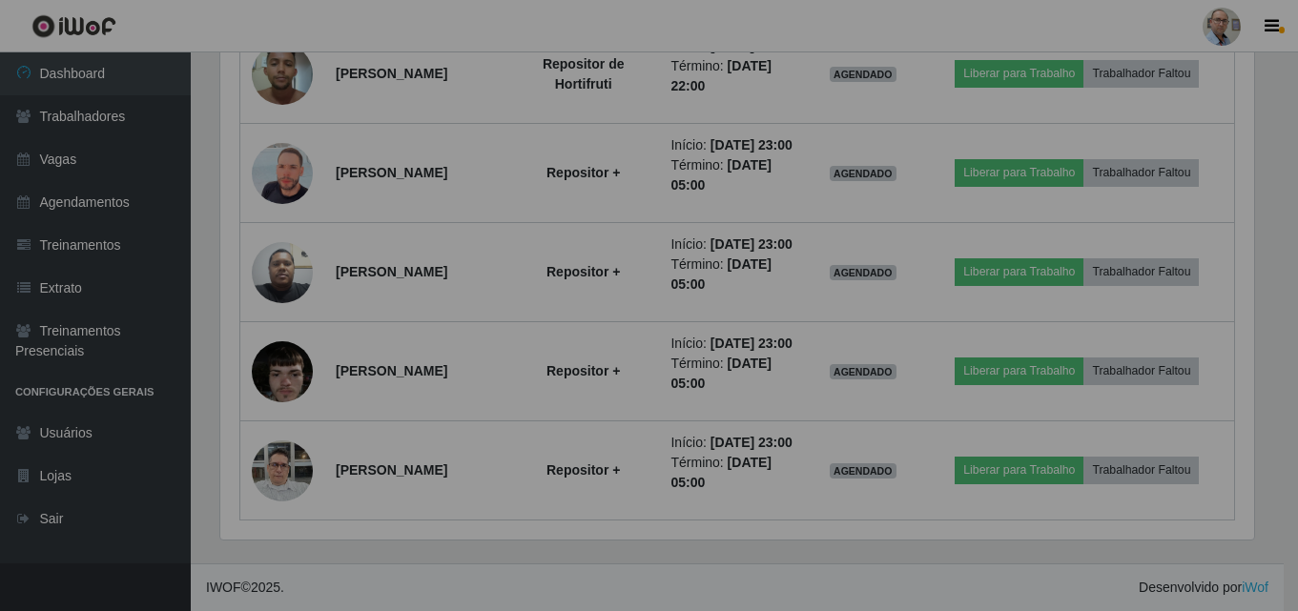
scroll to position [396, 1048]
